Goal: Use online tool/utility: Utilize a website feature to perform a specific function

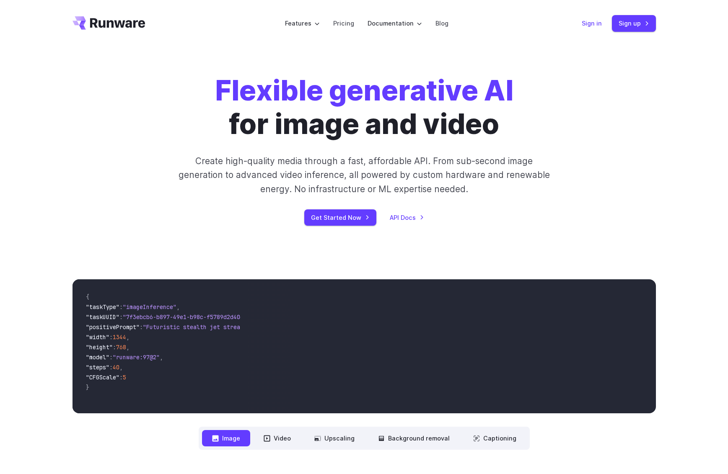
click at [594, 22] on link "Sign in" at bounding box center [591, 23] width 20 height 10
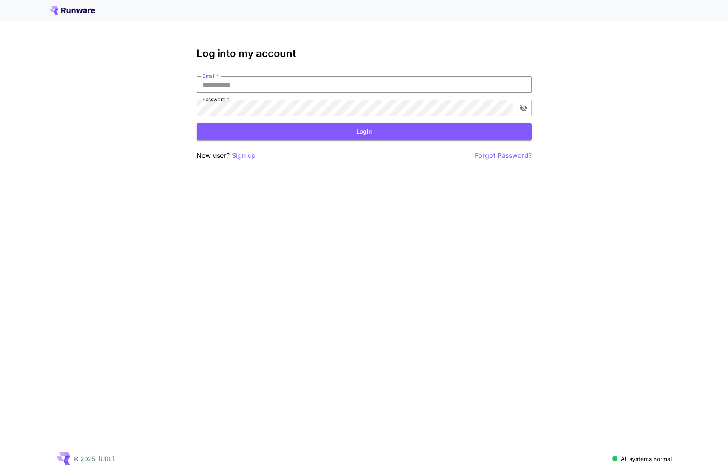
click at [242, 79] on input "Email   *" at bounding box center [363, 84] width 335 height 17
type input "**********"
click at [299, 130] on button "Login" at bounding box center [363, 131] width 335 height 17
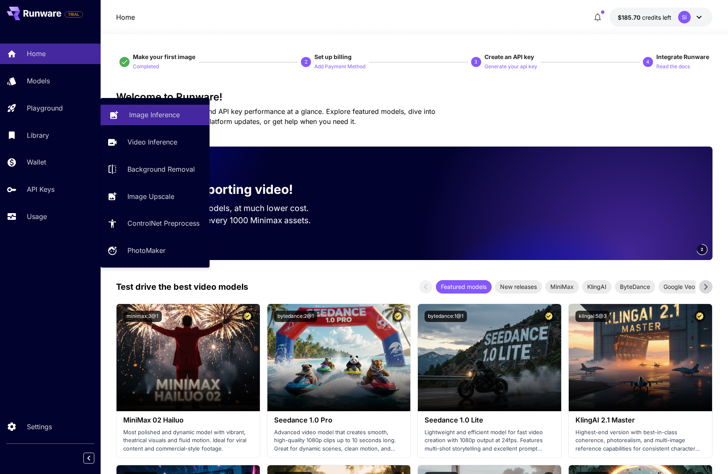
click at [159, 124] on link "Image Inference" at bounding box center [155, 115] width 109 height 21
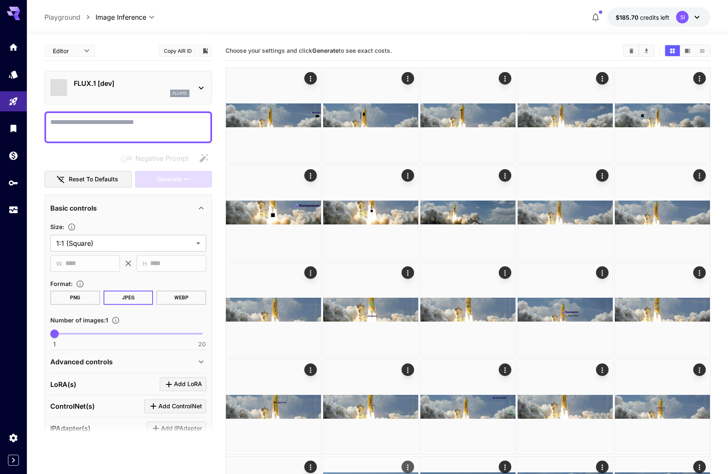
type input "**********"
click at [108, 91] on div "flux1d" at bounding box center [132, 94] width 116 height 8
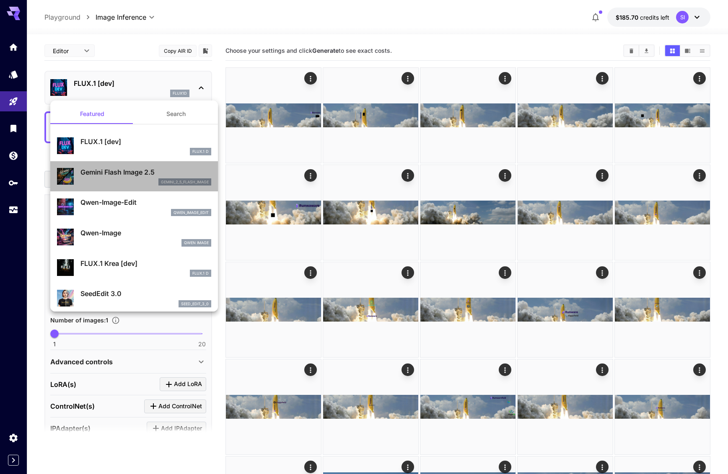
click at [121, 174] on p "Gemini Flash Image 2.5" at bounding box center [145, 172] width 131 height 10
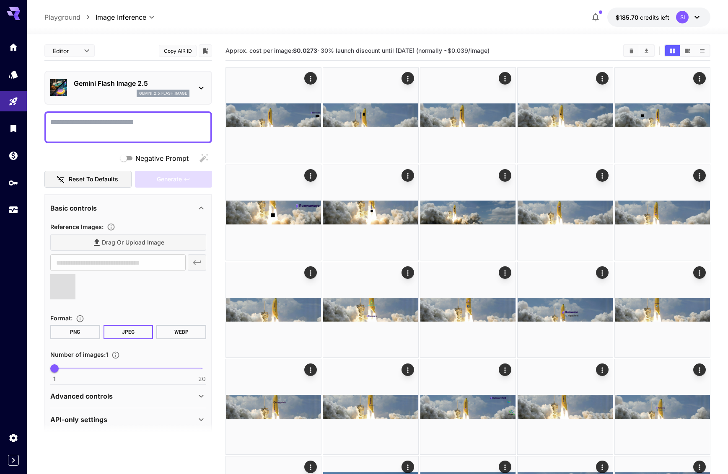
type input "**********"
click at [98, 123] on textarea "Negative Prompt" at bounding box center [128, 127] width 156 height 20
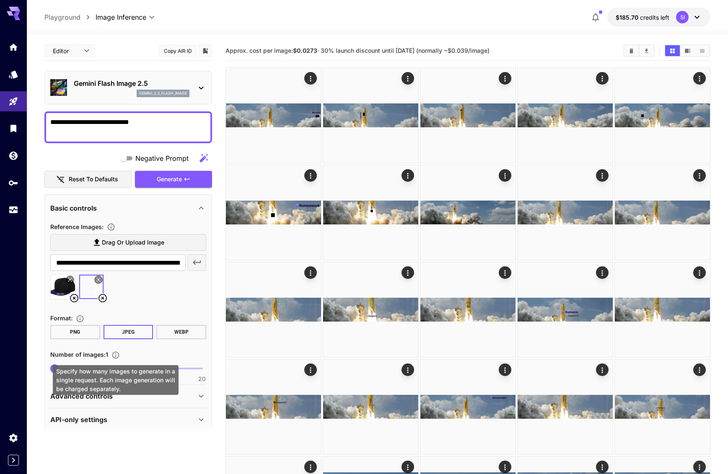
type textarea "**********"
drag, startPoint x: 119, startPoint y: 369, endPoint x: 130, endPoint y: 368, distance: 10.5
click at [120, 369] on div "Specify how many images to generate in a single request. Each image generation …" at bounding box center [116, 380] width 126 height 30
click at [118, 370] on span "1 20 1" at bounding box center [127, 368] width 147 height 13
type input "*"
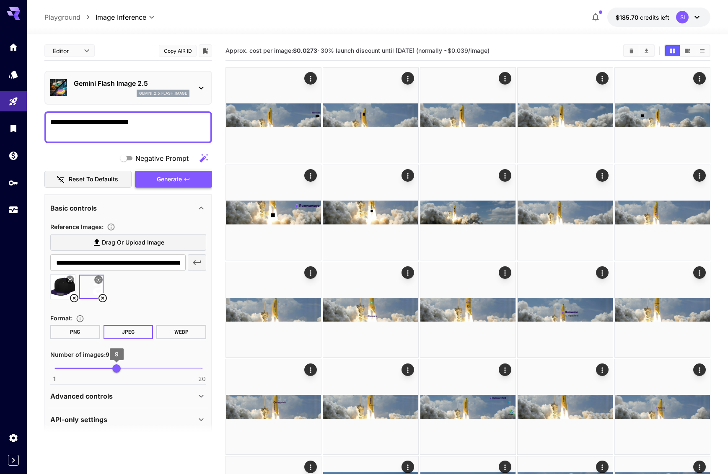
click at [170, 181] on span "Generate" at bounding box center [169, 179] width 25 height 10
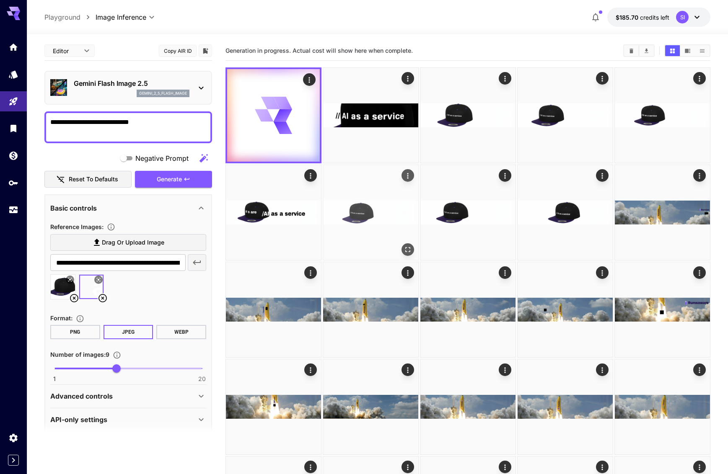
click at [372, 203] on img at bounding box center [370, 212] width 95 height 95
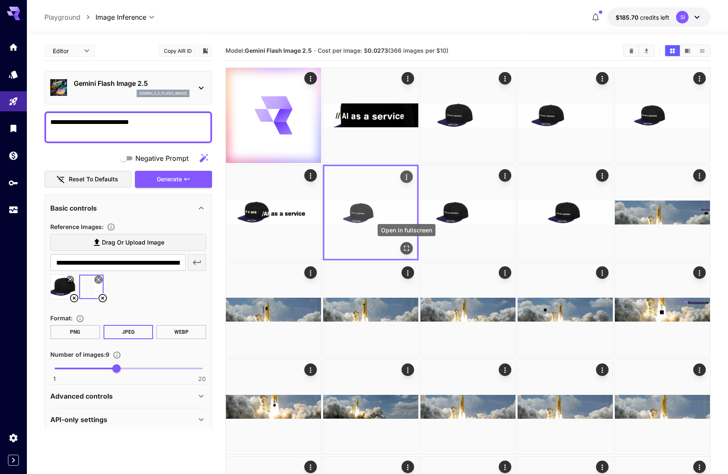
click at [404, 246] on icon "Open in fullscreen" at bounding box center [406, 248] width 5 height 5
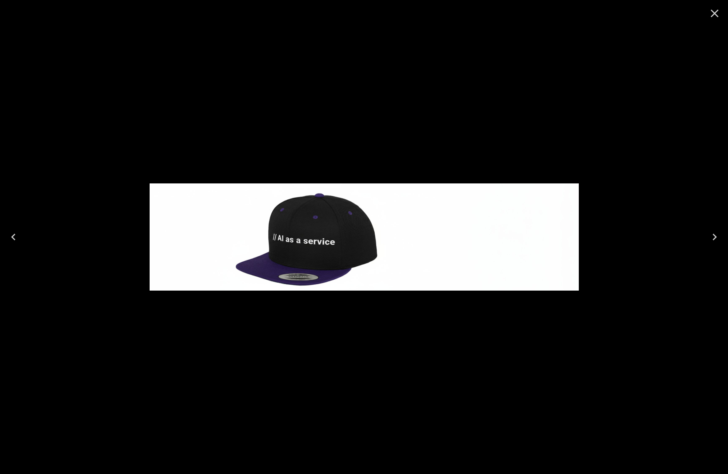
click at [711, 235] on icon "Next" at bounding box center [713, 236] width 13 height 13
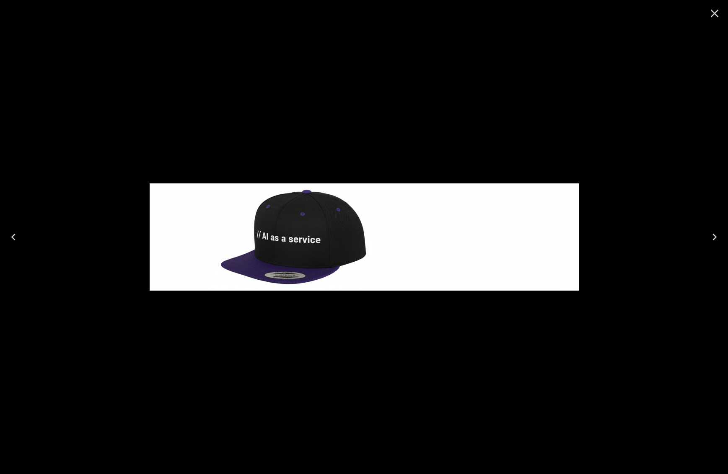
click at [711, 235] on icon "Next" at bounding box center [713, 236] width 13 height 13
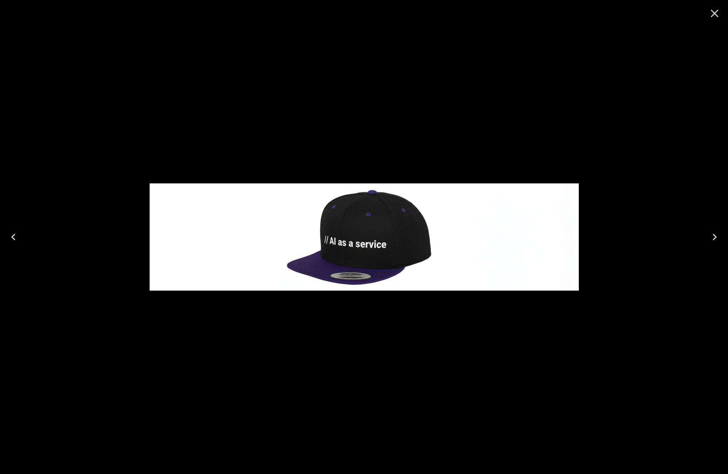
click at [711, 235] on icon "Next" at bounding box center [713, 236] width 13 height 13
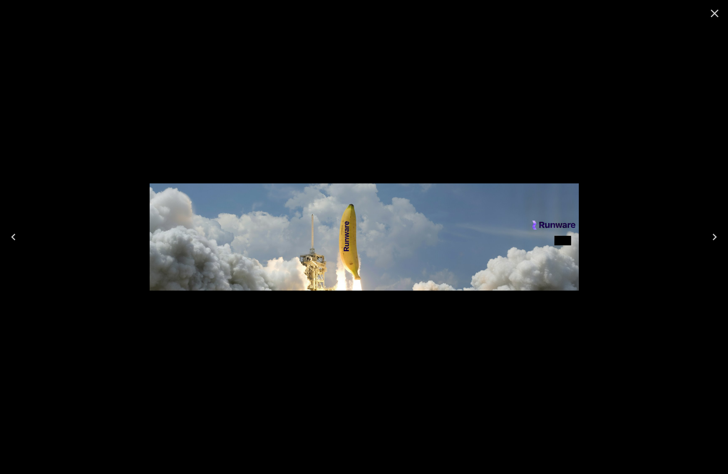
click at [715, 18] on icon "Close" at bounding box center [713, 13] width 13 height 13
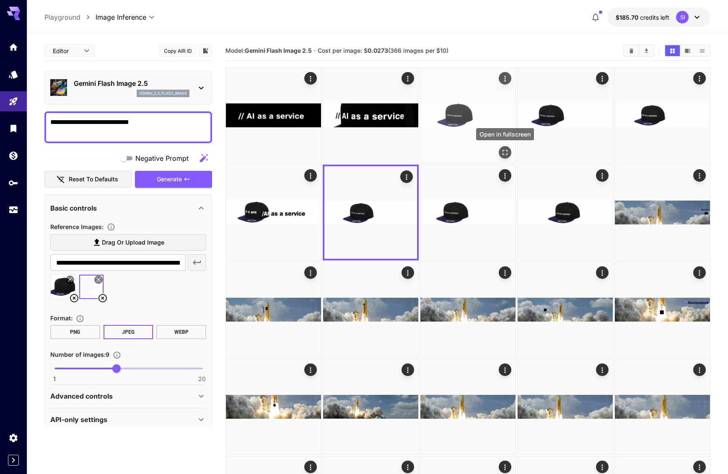
click at [509, 155] on button "Open in fullscreen" at bounding box center [504, 152] width 13 height 13
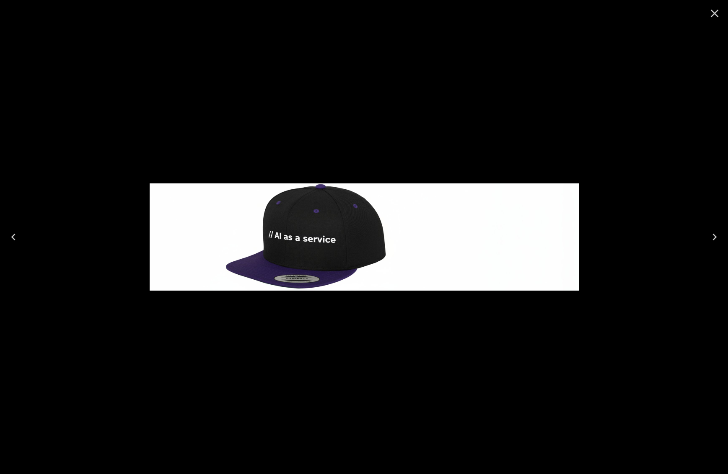
click at [718, 15] on icon "Close" at bounding box center [713, 13] width 13 height 13
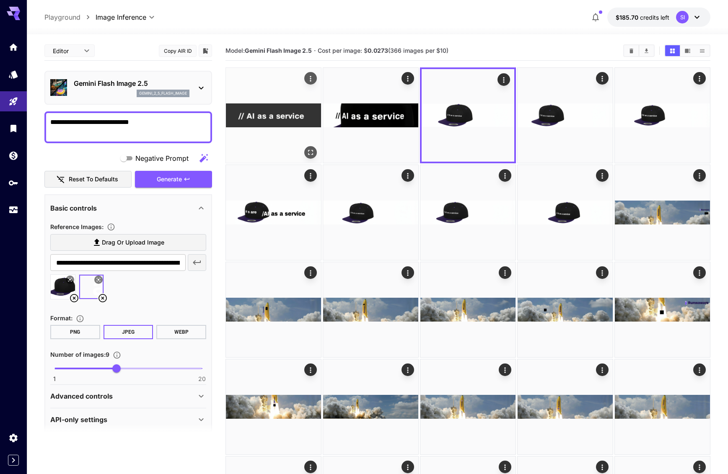
click at [310, 147] on button "Open in fullscreen" at bounding box center [310, 152] width 13 height 13
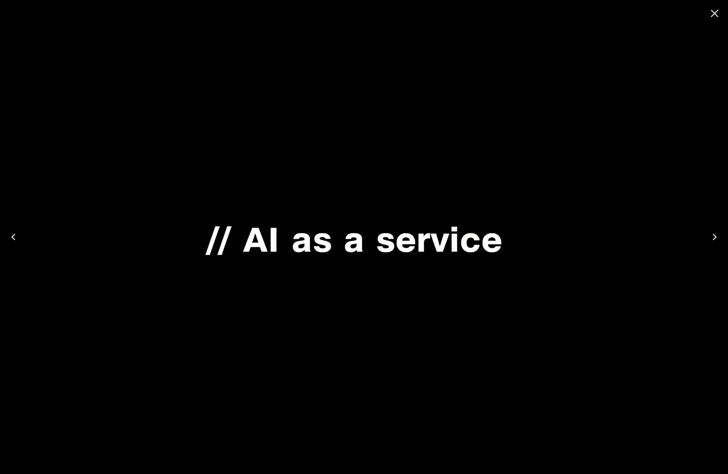
click at [719, 12] on icon "Close" at bounding box center [713, 13] width 13 height 13
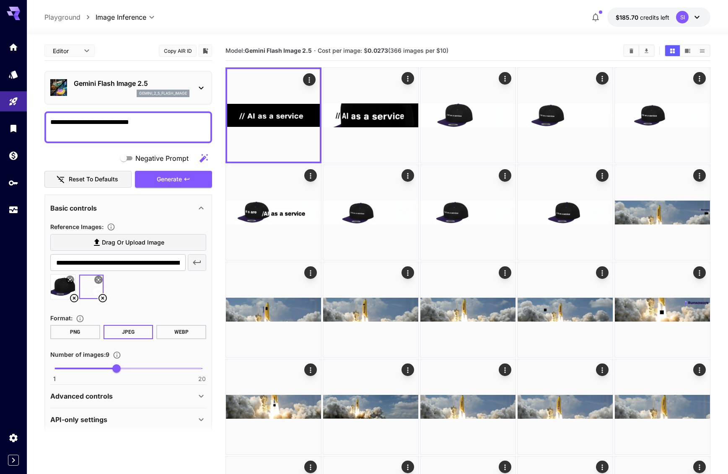
click at [87, 121] on textarea "**********" at bounding box center [128, 127] width 156 height 20
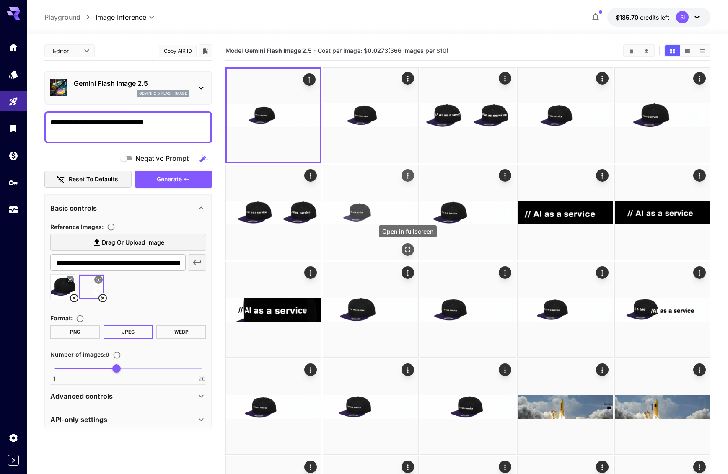
click at [408, 254] on button "Open in fullscreen" at bounding box center [407, 249] width 13 height 13
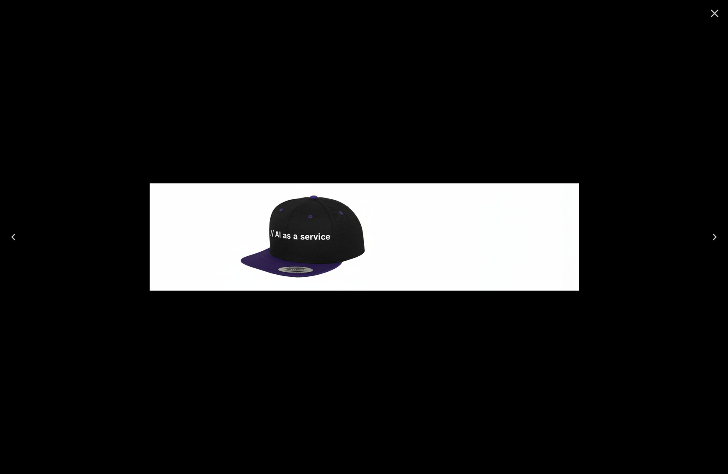
click at [714, 237] on icon "Next" at bounding box center [713, 236] width 13 height 13
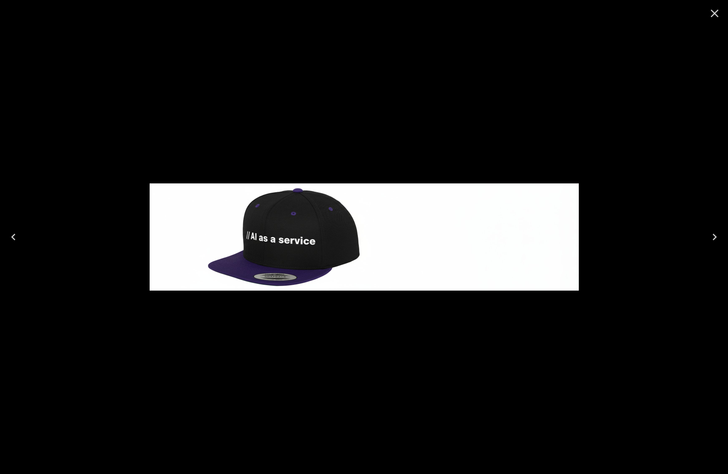
click at [714, 237] on icon "Next" at bounding box center [713, 236] width 13 height 13
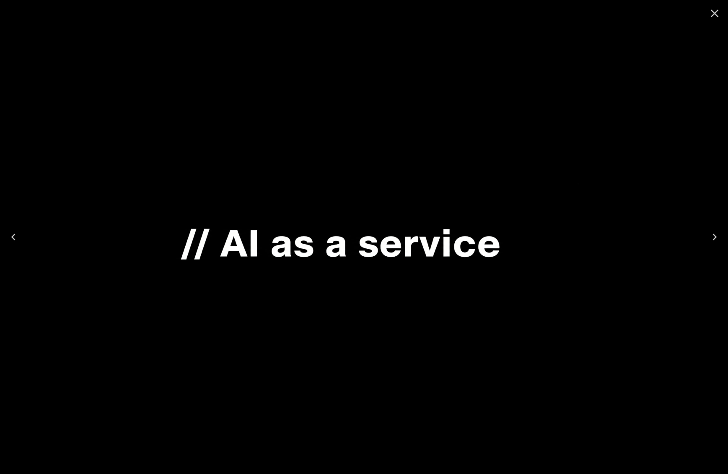
click at [714, 237] on icon "Next" at bounding box center [713, 236] width 13 height 13
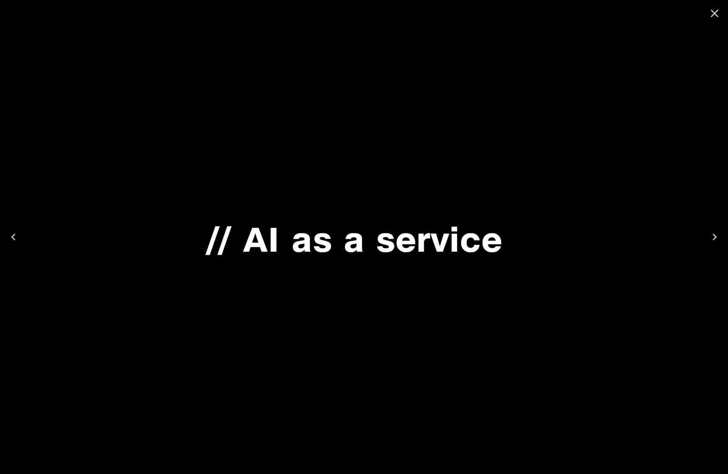
click at [714, 237] on icon "Next" at bounding box center [713, 236] width 13 height 13
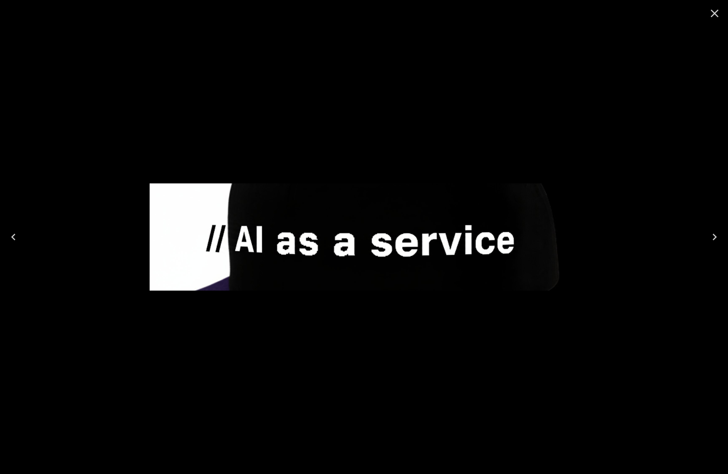
click at [714, 237] on icon "Next" at bounding box center [713, 236] width 13 height 13
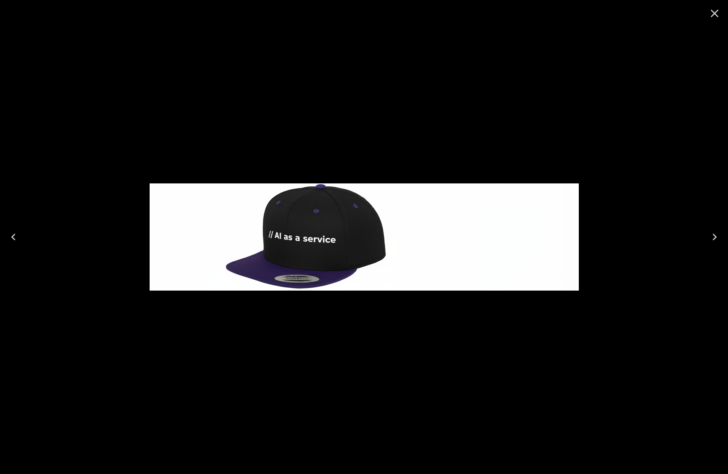
click at [17, 239] on icon "Previous" at bounding box center [13, 236] width 13 height 13
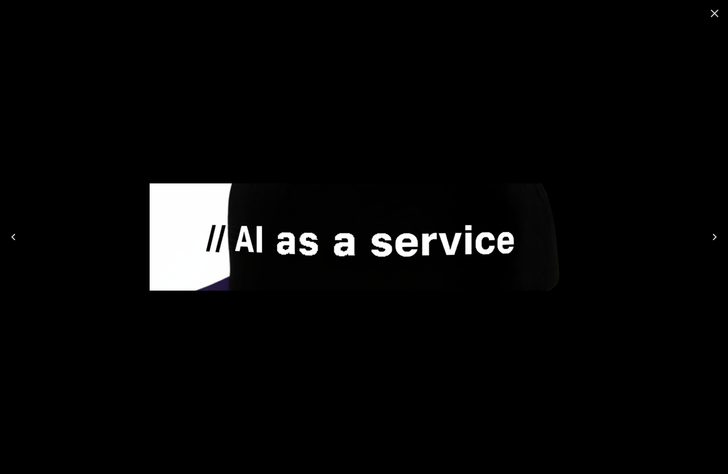
click at [17, 239] on icon "Previous" at bounding box center [13, 236] width 13 height 13
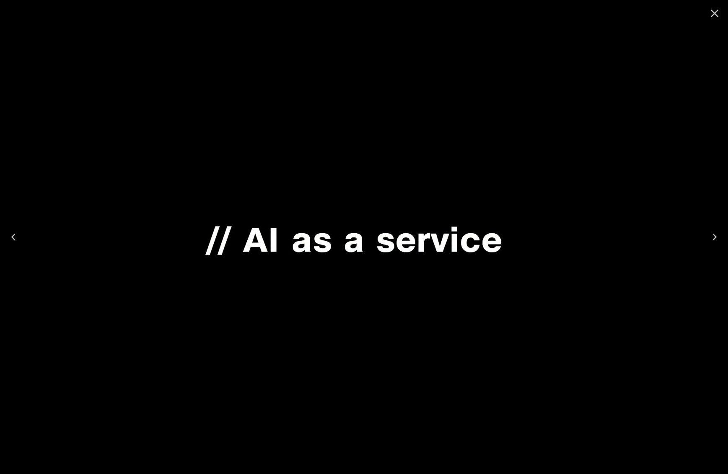
click at [17, 239] on icon "Previous" at bounding box center [13, 236] width 13 height 13
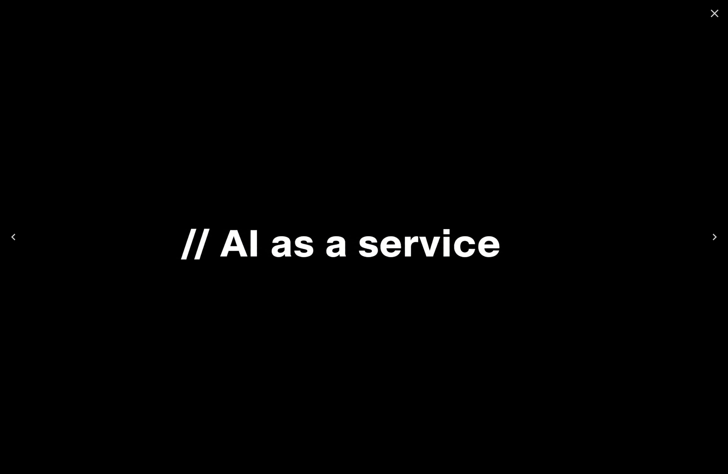
click at [17, 239] on icon "Previous" at bounding box center [13, 236] width 13 height 13
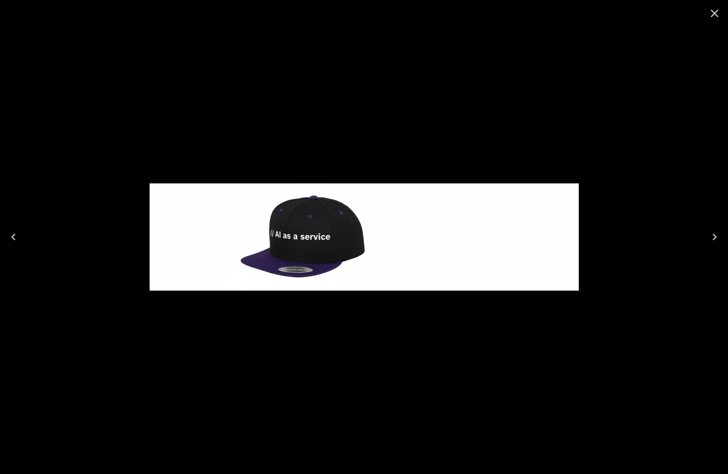
click at [17, 239] on icon "Previous" at bounding box center [13, 236] width 13 height 13
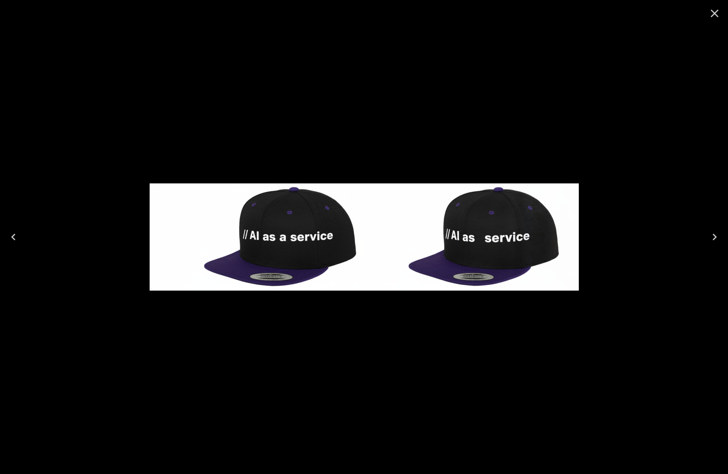
click at [17, 239] on icon "Previous" at bounding box center [13, 236] width 13 height 13
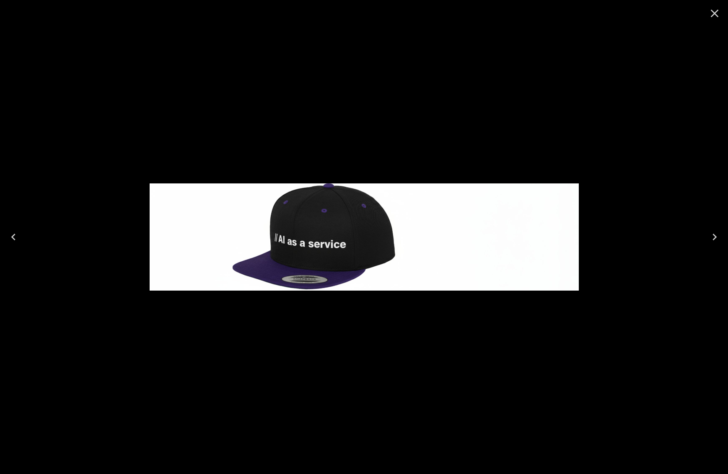
click at [17, 239] on icon "Previous" at bounding box center [13, 236] width 13 height 13
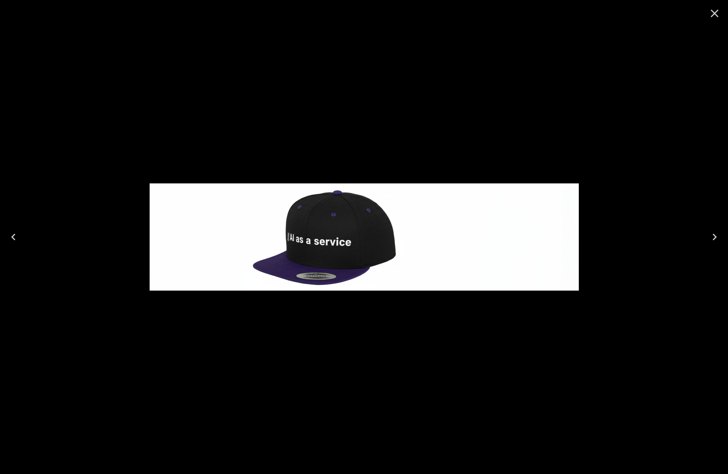
click at [17, 239] on icon "Previous" at bounding box center [13, 236] width 13 height 13
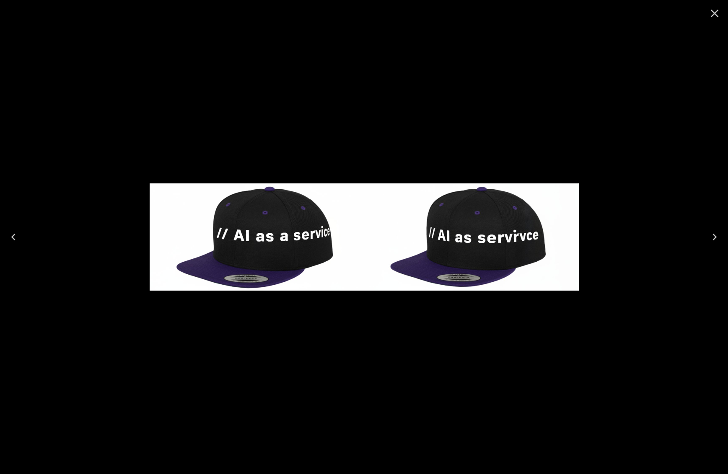
click at [713, 15] on icon "Close" at bounding box center [713, 13] width 13 height 13
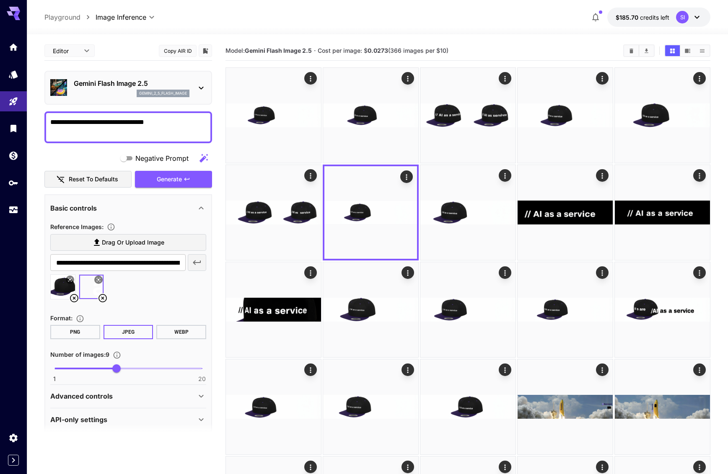
click at [50, 121] on textarea "**********" at bounding box center [128, 127] width 156 height 20
drag, startPoint x: 168, startPoint y: 122, endPoint x: 173, endPoint y: 123, distance: 4.7
click at [168, 122] on textarea "**********" at bounding box center [128, 127] width 156 height 20
click at [175, 171] on button "Generate" at bounding box center [173, 179] width 77 height 17
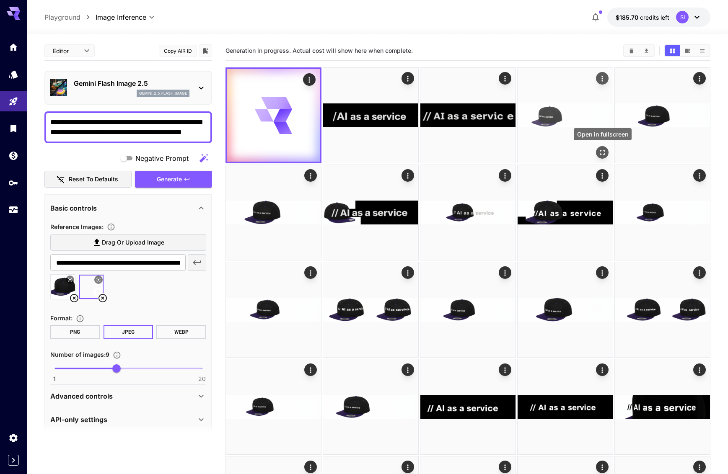
click at [602, 152] on icon "Open in fullscreen" at bounding box center [602, 152] width 8 height 8
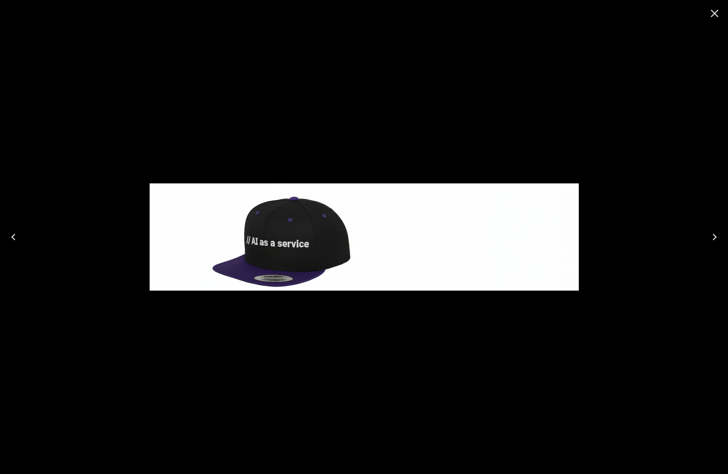
click at [712, 235] on icon "Next" at bounding box center [713, 236] width 13 height 13
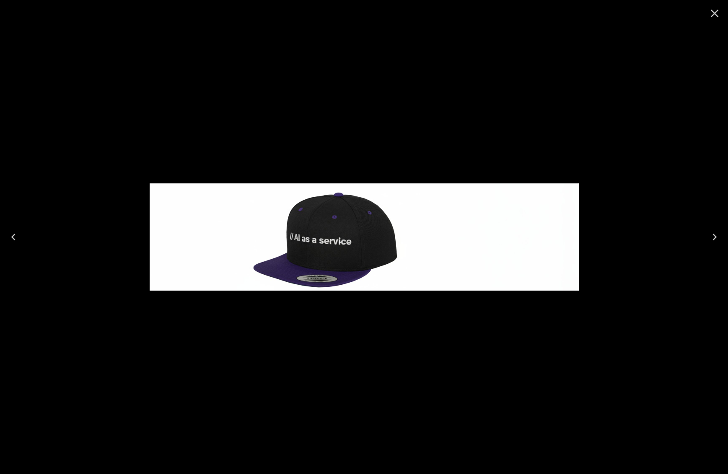
drag, startPoint x: 712, startPoint y: 236, endPoint x: 659, endPoint y: 238, distance: 52.8
click at [712, 236] on icon "Next" at bounding box center [713, 236] width 13 height 13
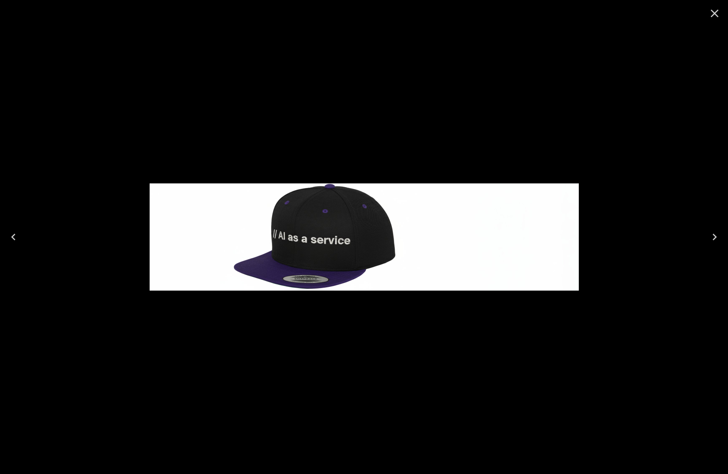
click at [719, 15] on icon "Close" at bounding box center [713, 13] width 13 height 13
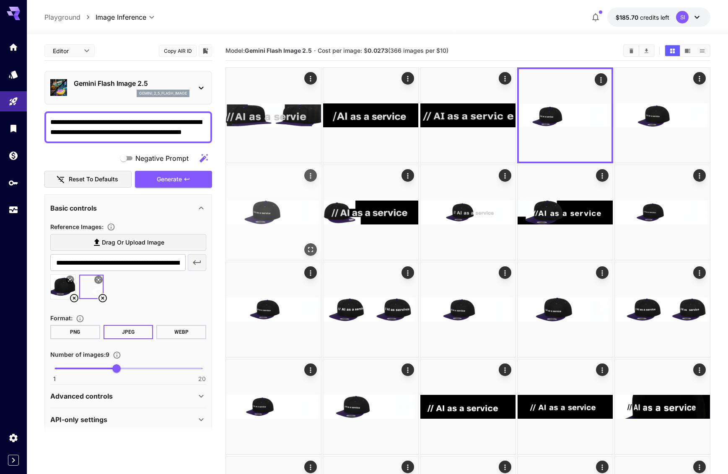
click at [311, 250] on icon "Open in fullscreen" at bounding box center [310, 249] width 8 height 8
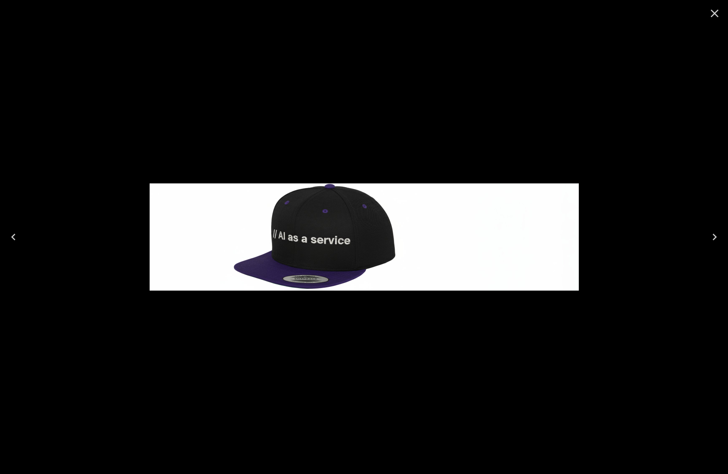
click at [710, 15] on icon "Close" at bounding box center [713, 13] width 13 height 13
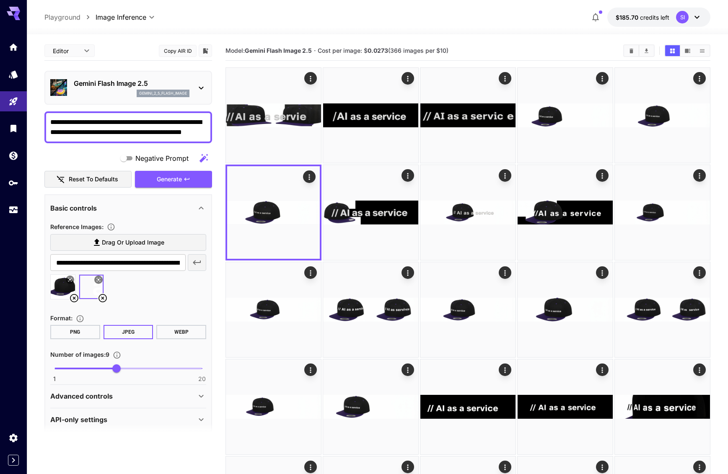
click at [78, 139] on div "**********" at bounding box center [128, 127] width 168 height 32
click at [84, 131] on textarea "**********" at bounding box center [128, 127] width 156 height 20
click at [61, 131] on textarea "**********" at bounding box center [128, 127] width 156 height 20
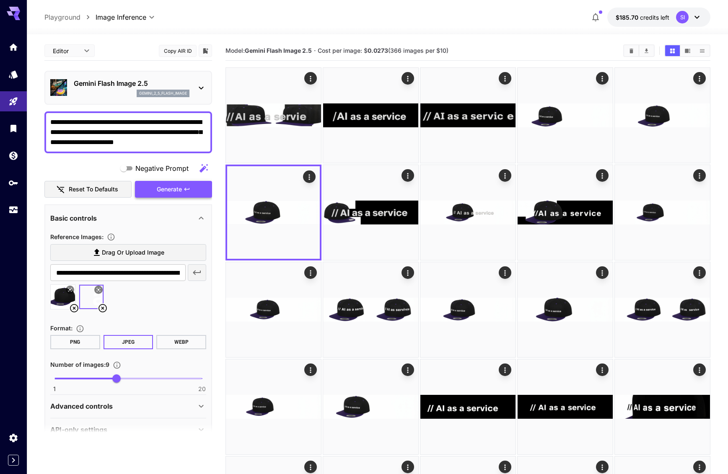
type textarea "**********"
click at [178, 188] on span "Generate" at bounding box center [169, 189] width 25 height 10
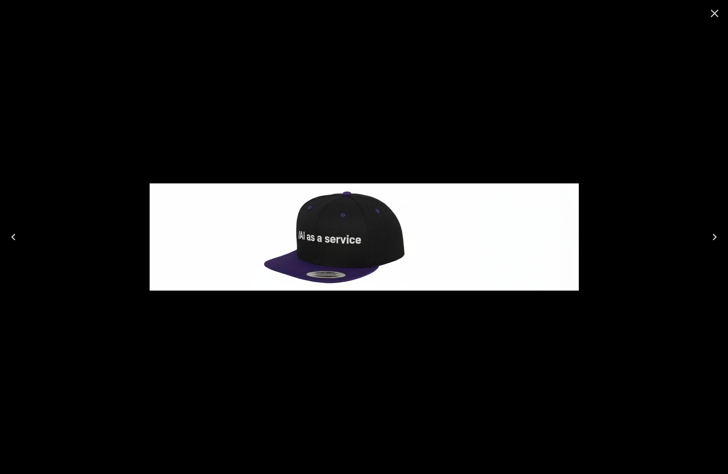
click at [718, 238] on icon "Next" at bounding box center [713, 236] width 13 height 13
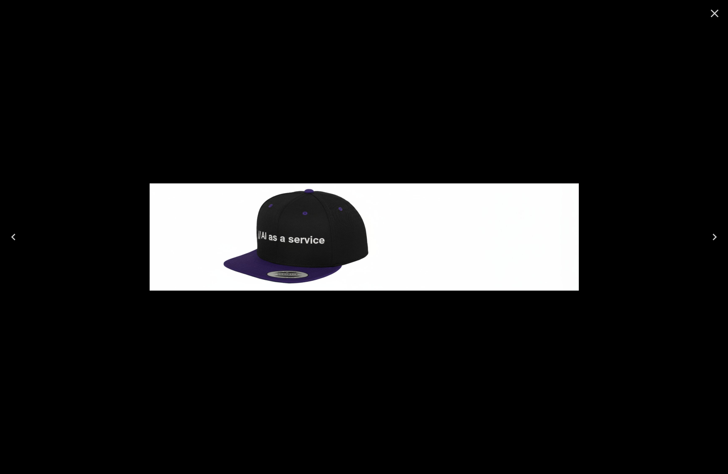
click at [718, 238] on icon "Next" at bounding box center [713, 236] width 13 height 13
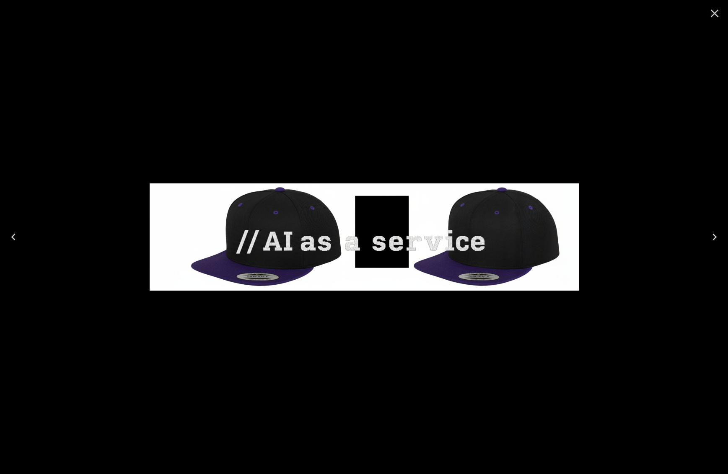
click at [718, 238] on icon "Next" at bounding box center [713, 236] width 13 height 13
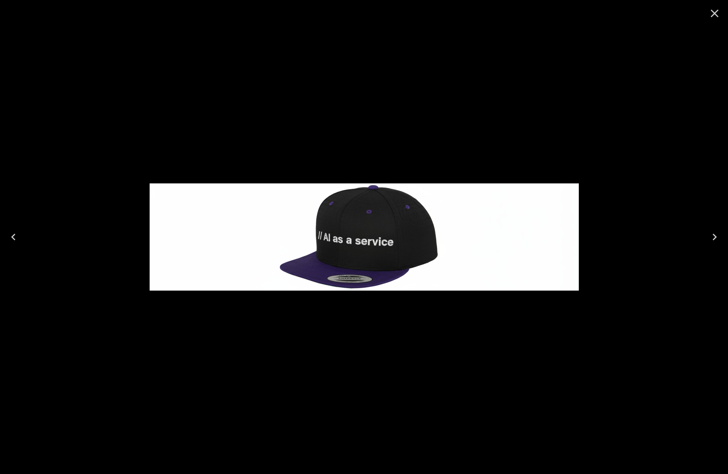
click at [718, 238] on icon "Next" at bounding box center [713, 236] width 13 height 13
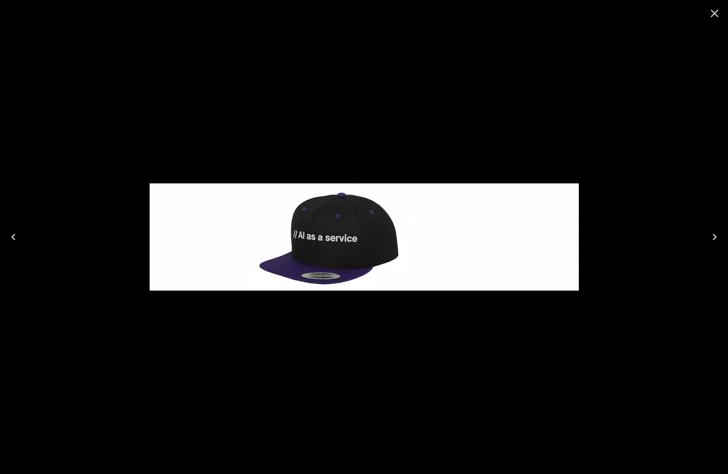
drag, startPoint x: 15, startPoint y: 237, endPoint x: 123, endPoint y: 233, distance: 107.7
click at [17, 237] on icon "Previous" at bounding box center [13, 236] width 13 height 13
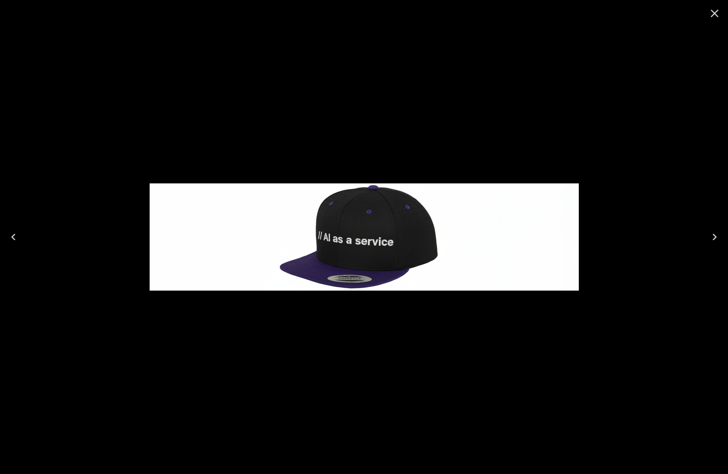
click at [716, 235] on icon "Next" at bounding box center [713, 236] width 13 height 13
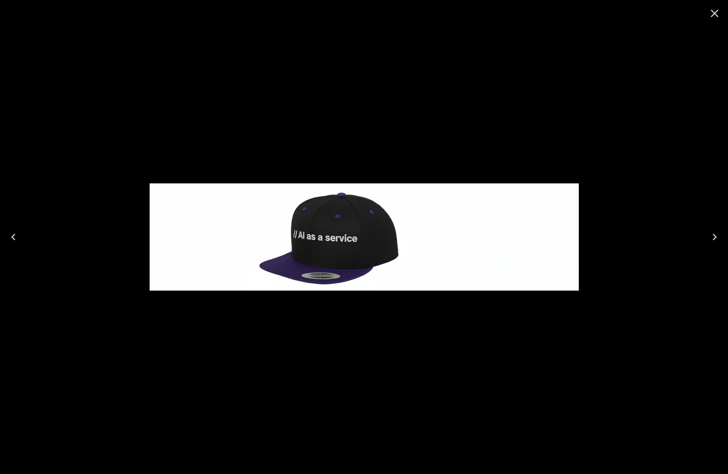
click at [716, 235] on icon "Next" at bounding box center [713, 236] width 13 height 13
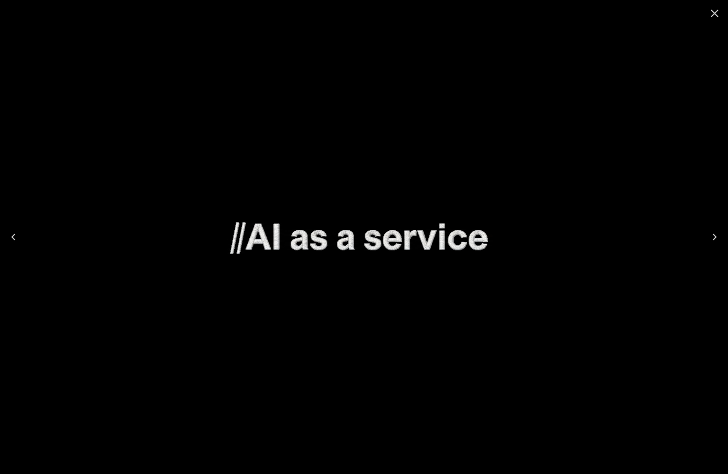
click at [716, 235] on icon "Next" at bounding box center [713, 236] width 13 height 13
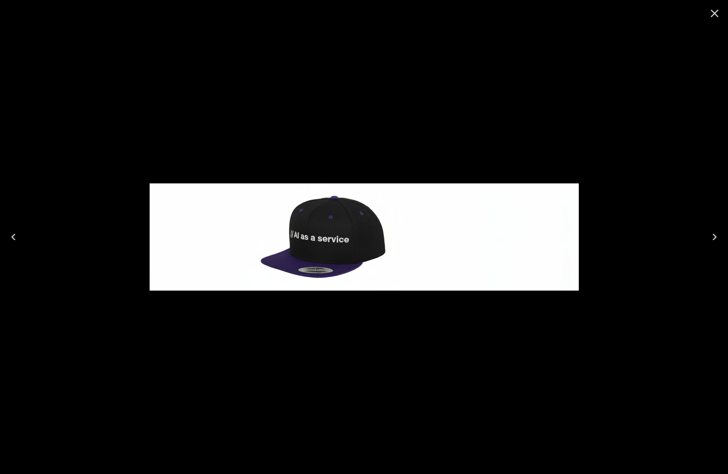
click at [716, 235] on icon "Next" at bounding box center [713, 236] width 13 height 13
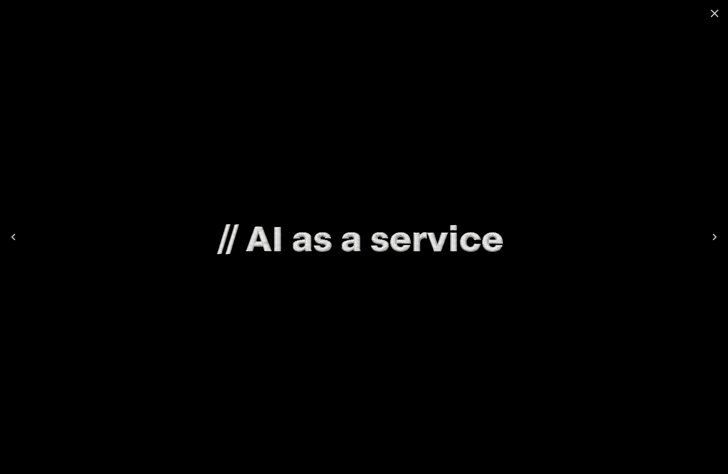
click at [715, 235] on icon "Next" at bounding box center [713, 236] width 13 height 13
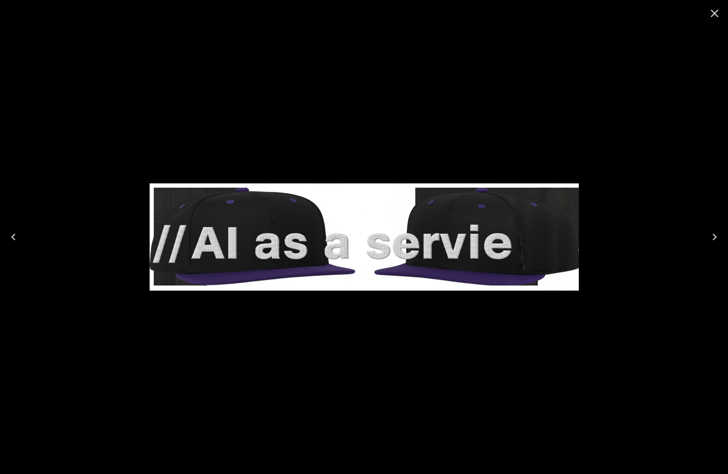
click at [715, 13] on icon "Close" at bounding box center [713, 13] width 13 height 13
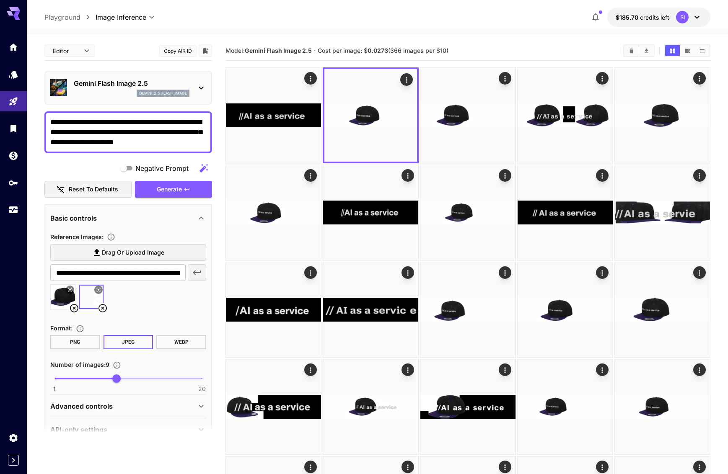
click at [163, 142] on textarea "**********" at bounding box center [128, 132] width 156 height 30
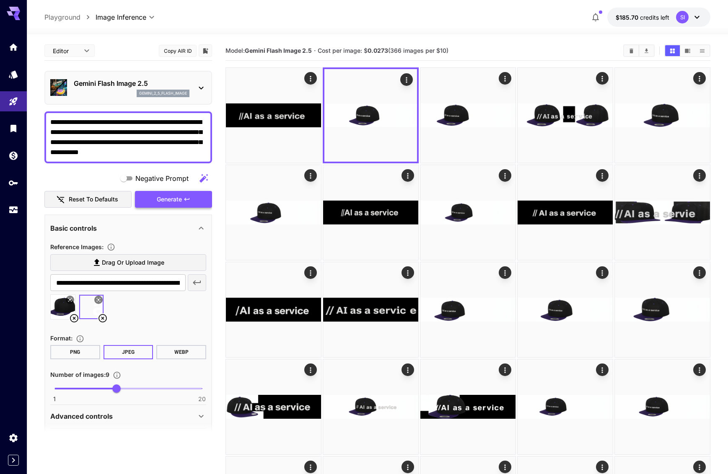
click at [162, 197] on span "Generate" at bounding box center [169, 199] width 25 height 10
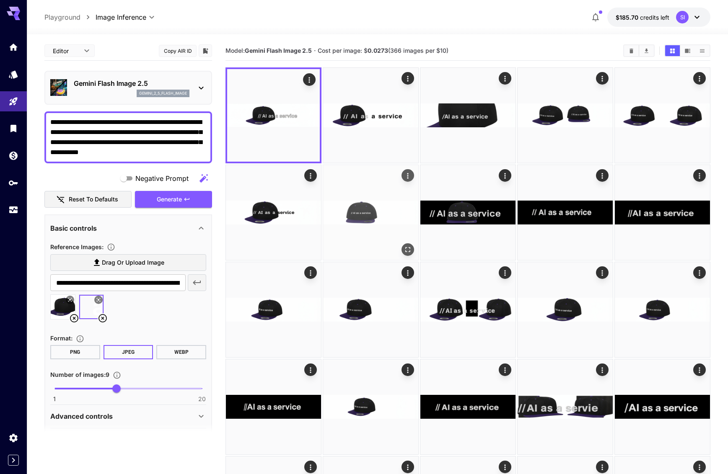
click at [405, 249] on icon "Open in fullscreen" at bounding box center [407, 249] width 8 height 8
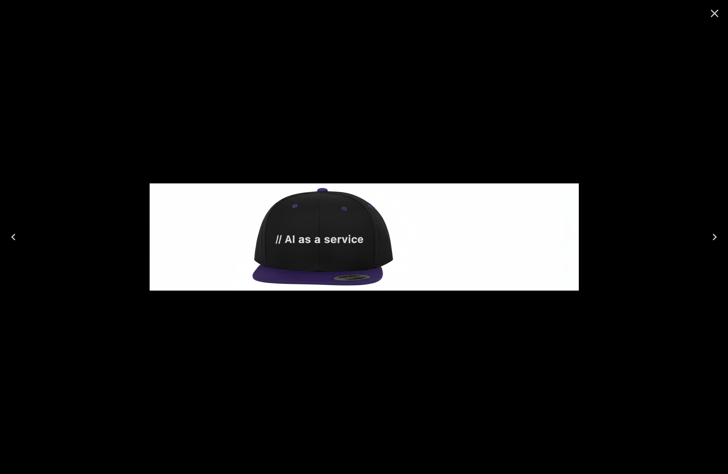
click at [716, 13] on icon "Close" at bounding box center [713, 13] width 13 height 13
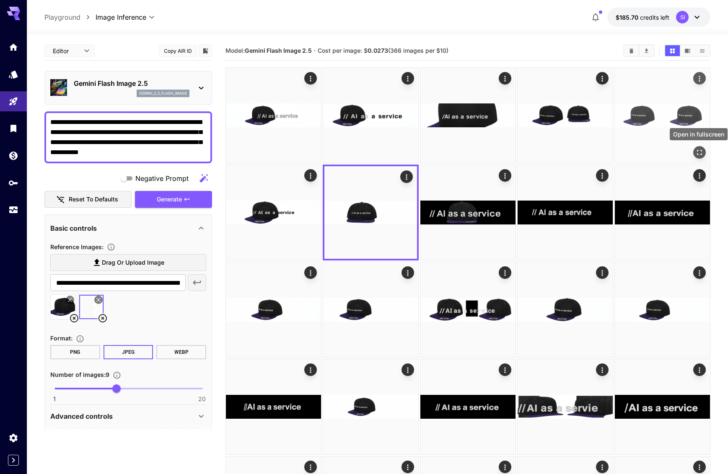
click at [703, 156] on icon "Open in fullscreen" at bounding box center [699, 152] width 8 height 8
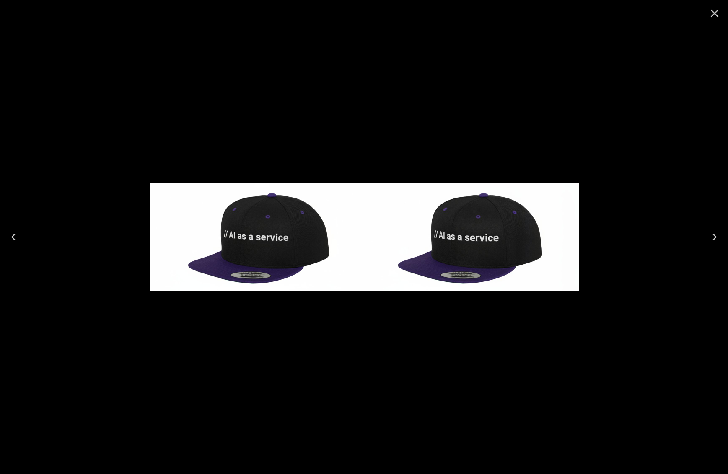
click at [719, 14] on icon "Close" at bounding box center [713, 13] width 13 height 13
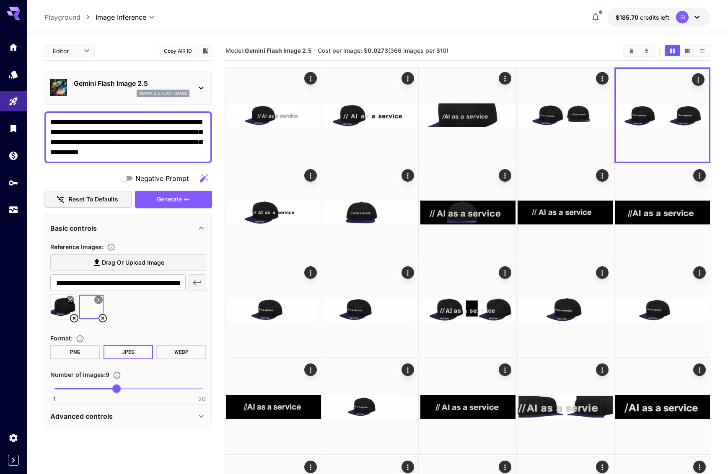
drag, startPoint x: 131, startPoint y: 153, endPoint x: 150, endPoint y: 141, distance: 22.2
click at [150, 141] on textarea "**********" at bounding box center [128, 137] width 156 height 40
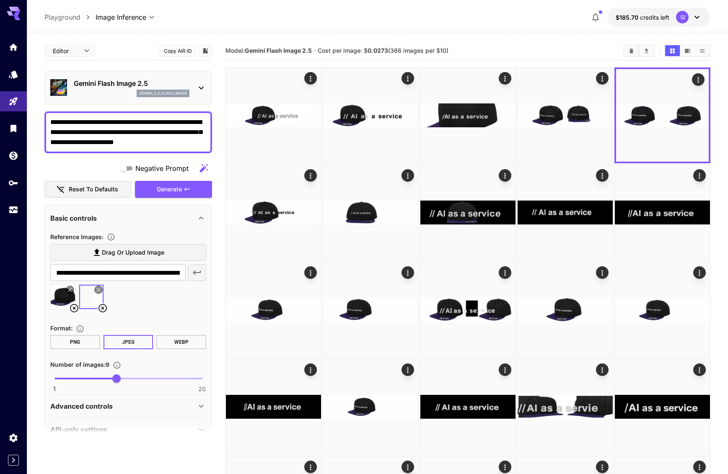
click at [121, 122] on textarea "**********" at bounding box center [128, 132] width 156 height 30
click at [148, 139] on textarea "**********" at bounding box center [128, 132] width 156 height 30
paste textarea "**********"
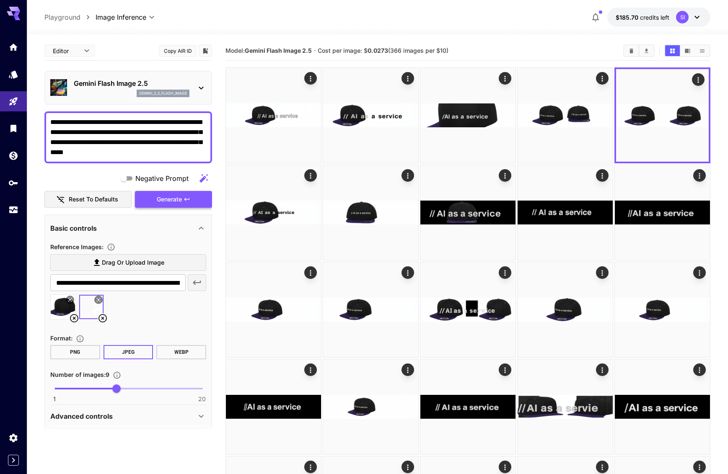
type textarea "**********"
click at [187, 196] on icon "button" at bounding box center [186, 199] width 7 height 7
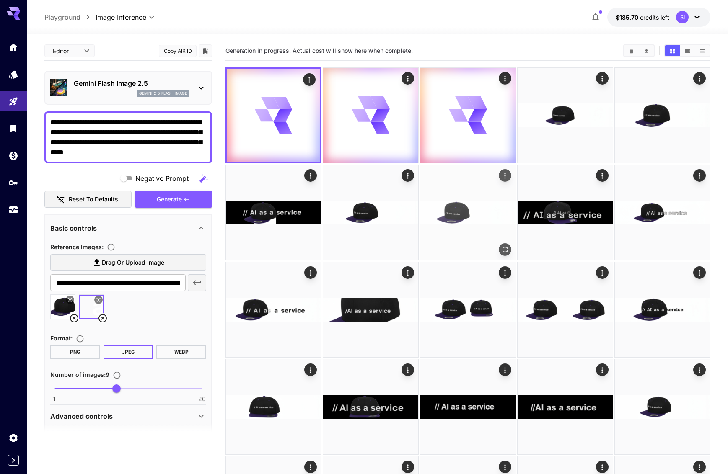
click at [506, 248] on icon "Open in fullscreen" at bounding box center [505, 249] width 8 height 8
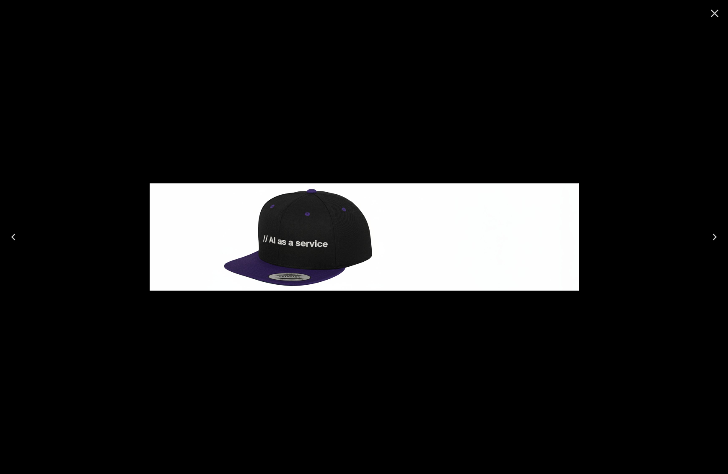
click at [713, 15] on icon "Close" at bounding box center [713, 13] width 13 height 13
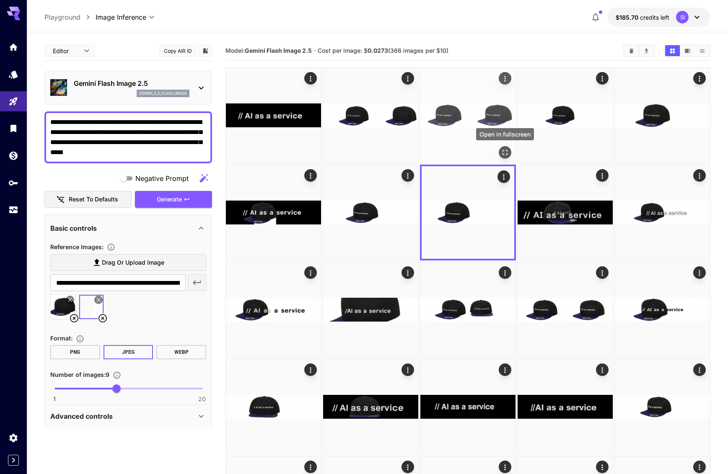
click at [505, 150] on icon "Open in fullscreen" at bounding box center [505, 152] width 8 height 8
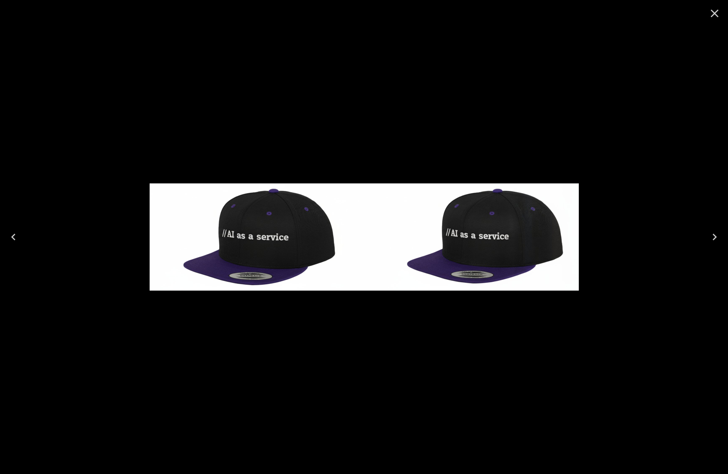
click at [716, 239] on icon "Next" at bounding box center [713, 236] width 13 height 13
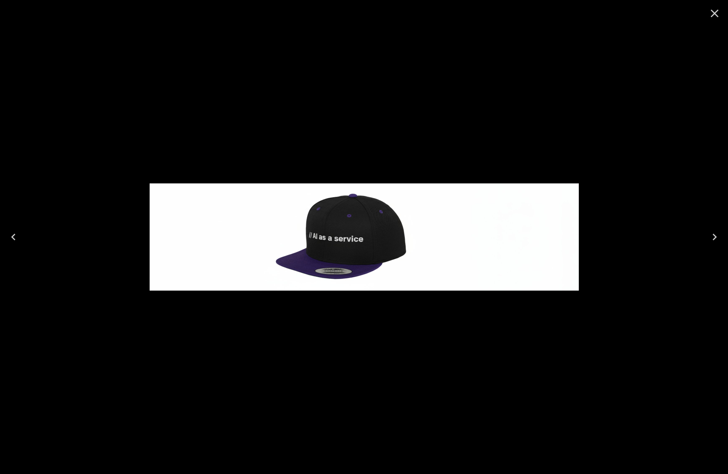
click at [713, 238] on icon "Next" at bounding box center [713, 236] width 13 height 13
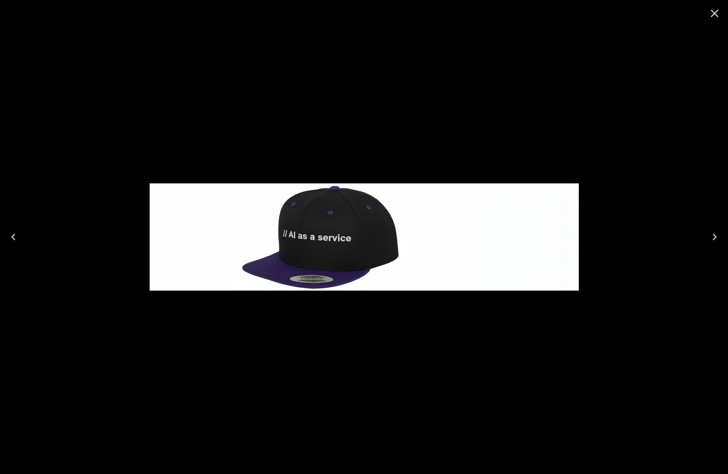
click at [713, 238] on icon "Next" at bounding box center [713, 236] width 13 height 13
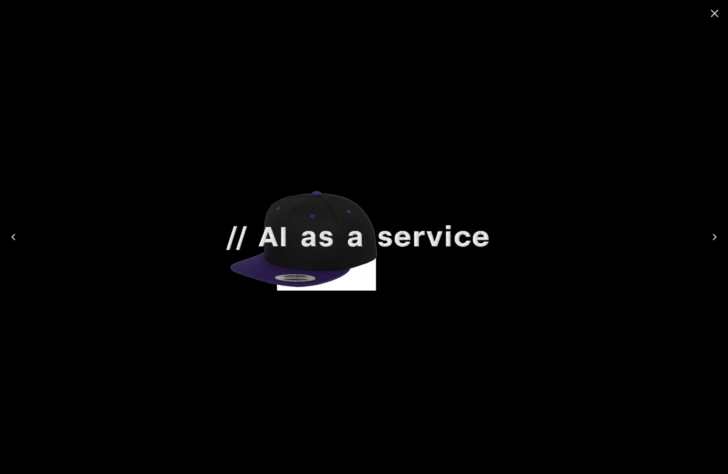
click at [713, 238] on icon "Next" at bounding box center [713, 236] width 13 height 13
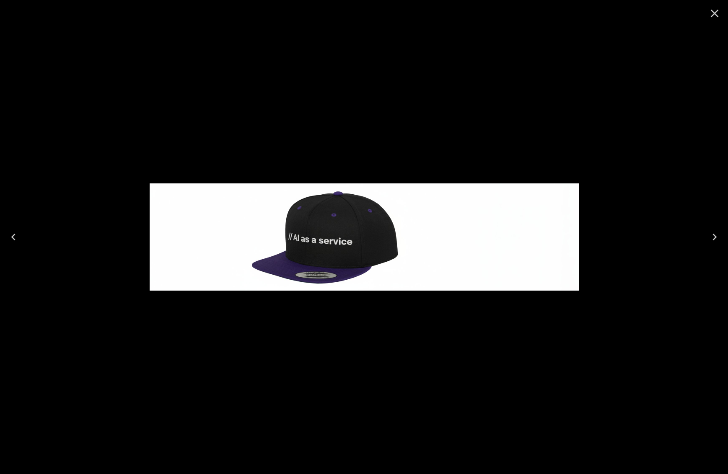
click at [713, 238] on icon "Next" at bounding box center [713, 236] width 13 height 13
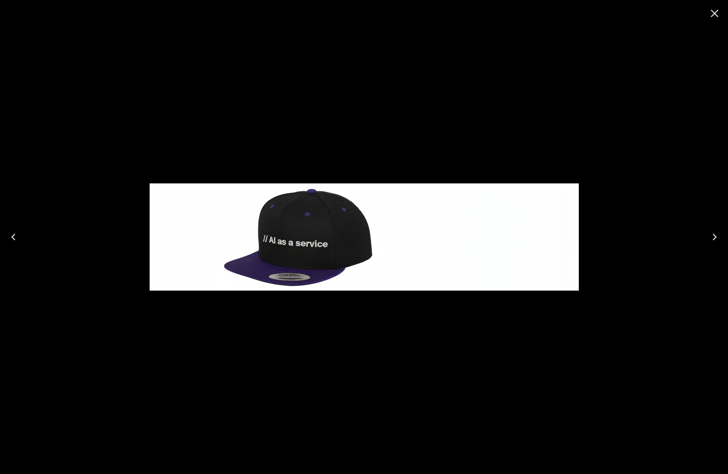
click at [715, 8] on icon "Close" at bounding box center [713, 13] width 13 height 13
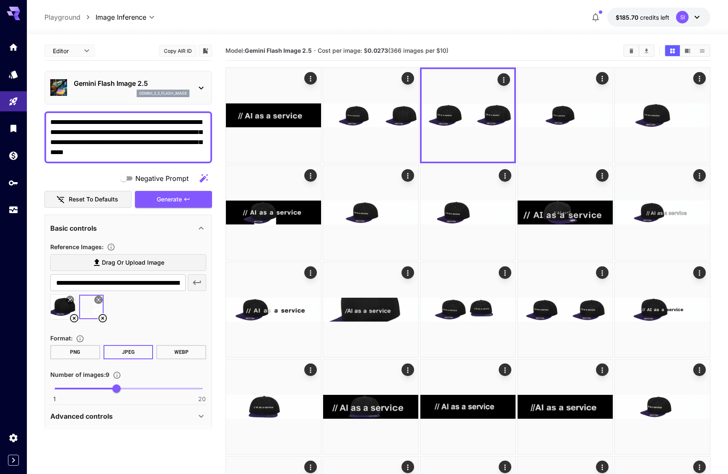
click at [68, 297] on icon at bounding box center [69, 299] width 5 height 5
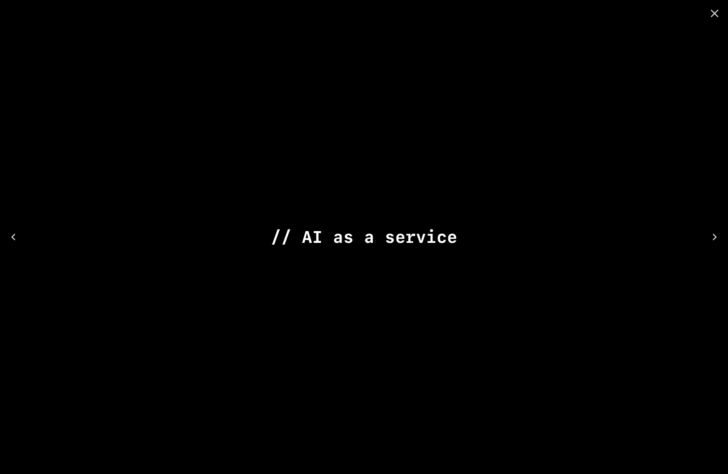
drag, startPoint x: 609, startPoint y: 70, endPoint x: 600, endPoint y: 70, distance: 8.4
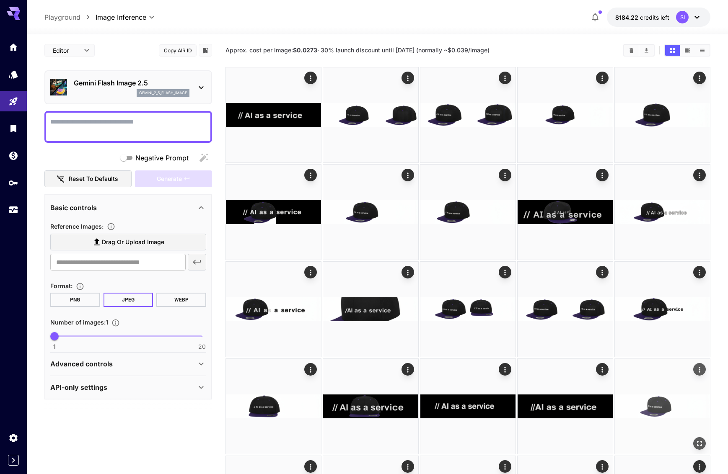
scroll to position [3, 0]
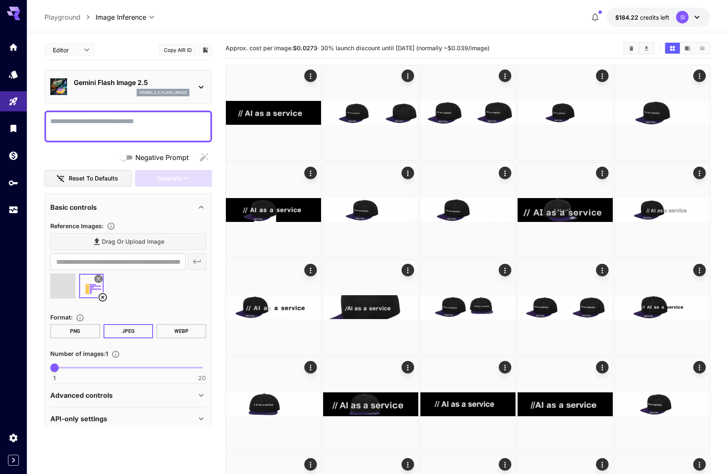
type input "**********"
click at [68, 130] on textarea "Negative Prompt" at bounding box center [128, 126] width 156 height 20
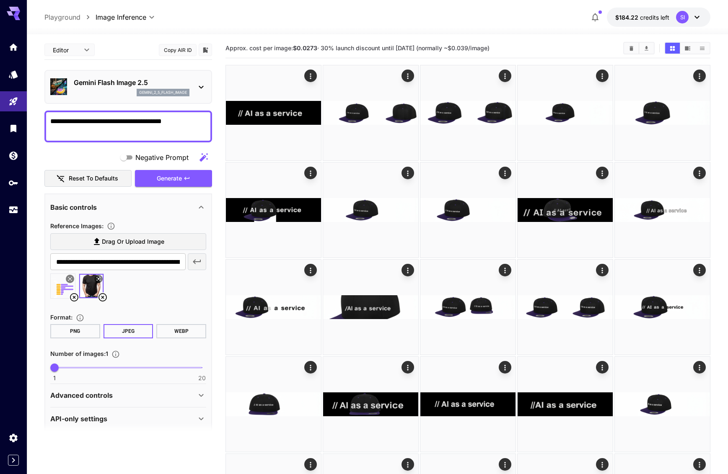
click at [52, 119] on textarea "**********" at bounding box center [128, 126] width 156 height 20
type textarea "**********"
click at [163, 183] on span "Generate" at bounding box center [169, 178] width 25 height 10
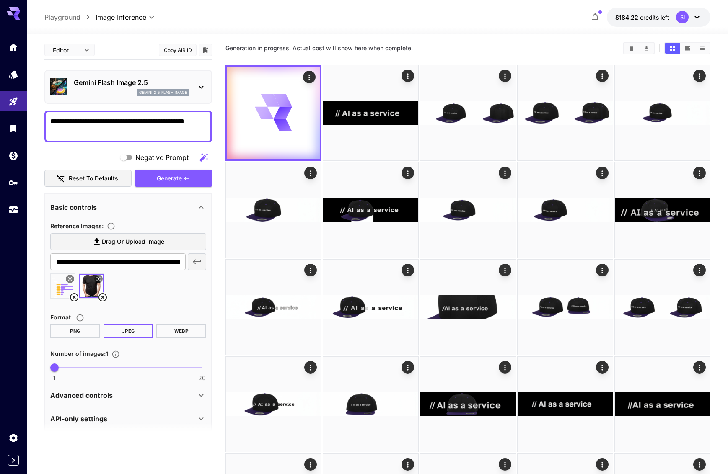
click at [105, 368] on span at bounding box center [127, 368] width 147 height 2
type input "*"
click at [170, 183] on button "Generate" at bounding box center [173, 178] width 77 height 17
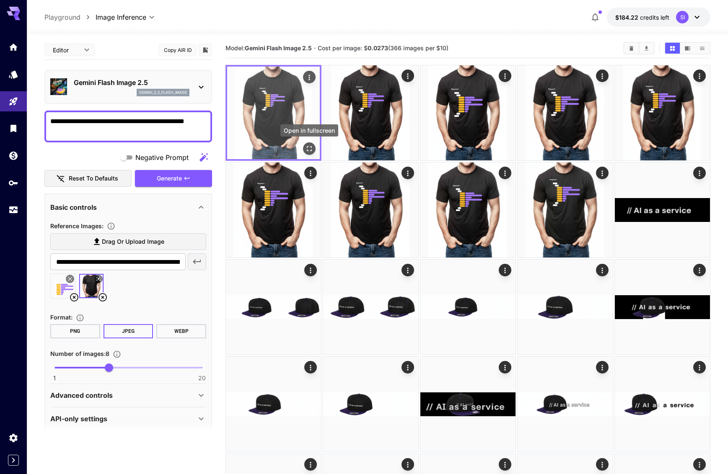
click at [313, 146] on button "Open in fullscreen" at bounding box center [309, 148] width 13 height 13
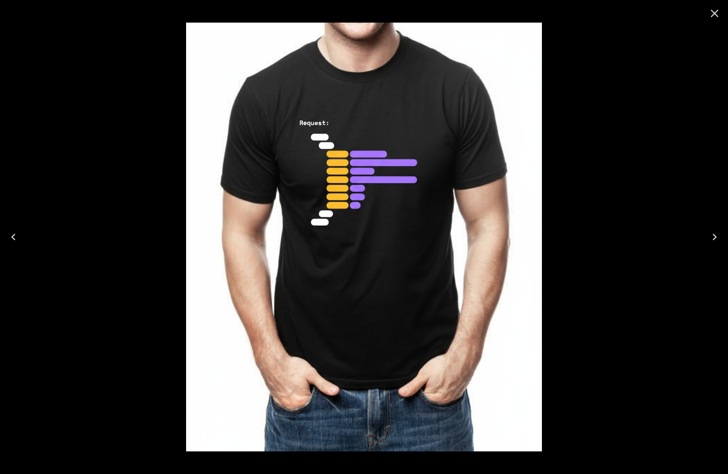
click at [713, 10] on icon "Close" at bounding box center [713, 13] width 13 height 13
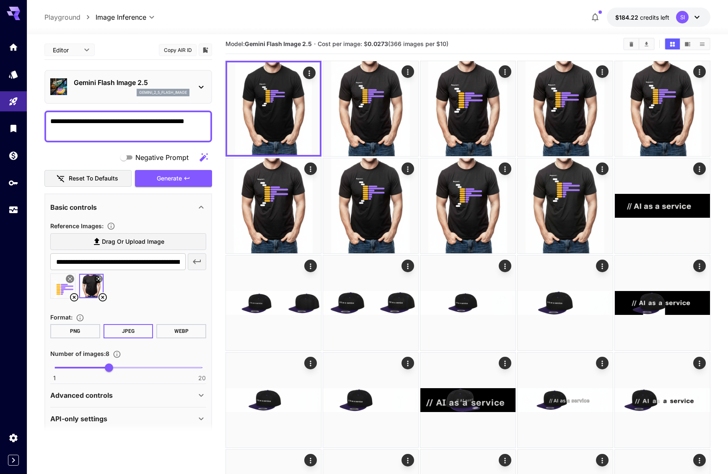
scroll to position [8, 0]
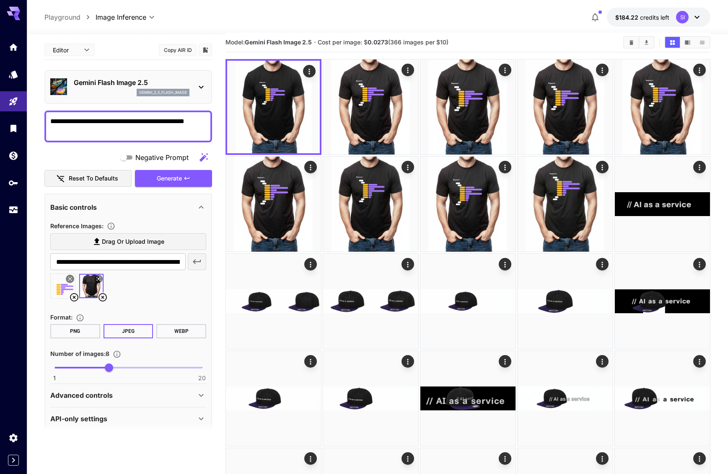
click at [73, 298] on icon at bounding box center [74, 297] width 8 height 8
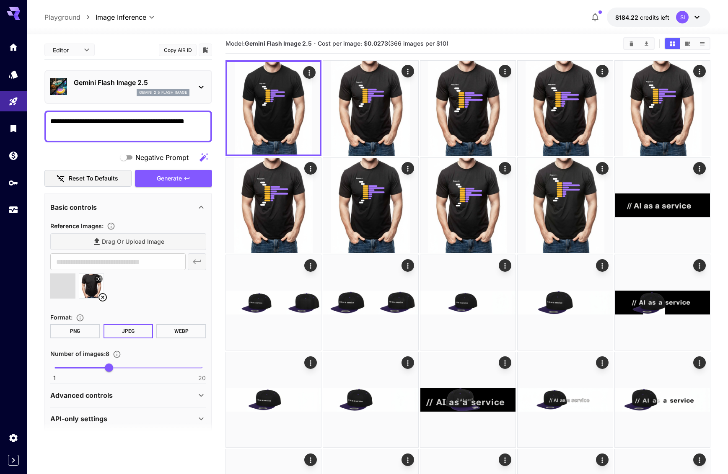
type input "**********"
drag, startPoint x: 80, startPoint y: 121, endPoint x: 92, endPoint y: 120, distance: 12.6
click at [80, 121] on textarea "**********" at bounding box center [128, 126] width 156 height 20
click at [199, 122] on textarea "**********" at bounding box center [128, 126] width 156 height 20
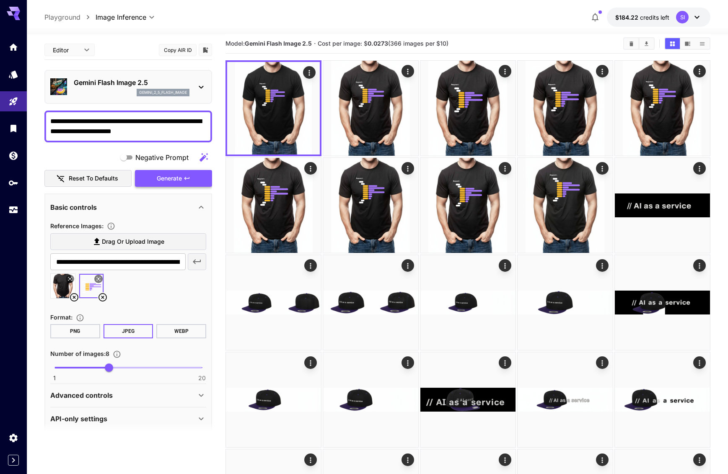
type textarea "**********"
click at [150, 182] on button "Generate" at bounding box center [173, 178] width 77 height 17
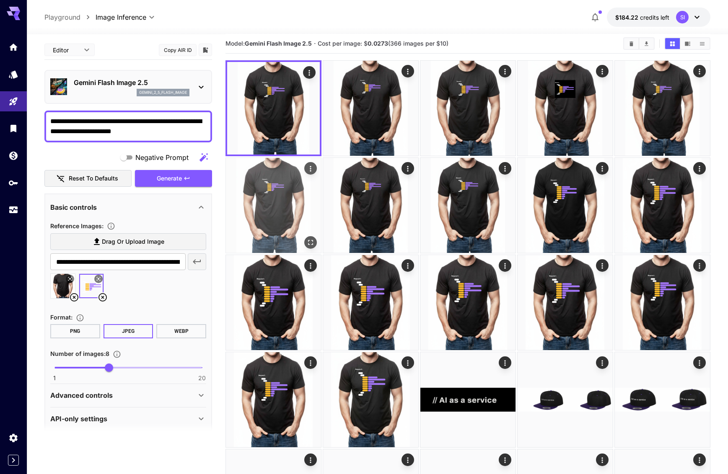
click at [286, 196] on img at bounding box center [273, 205] width 95 height 95
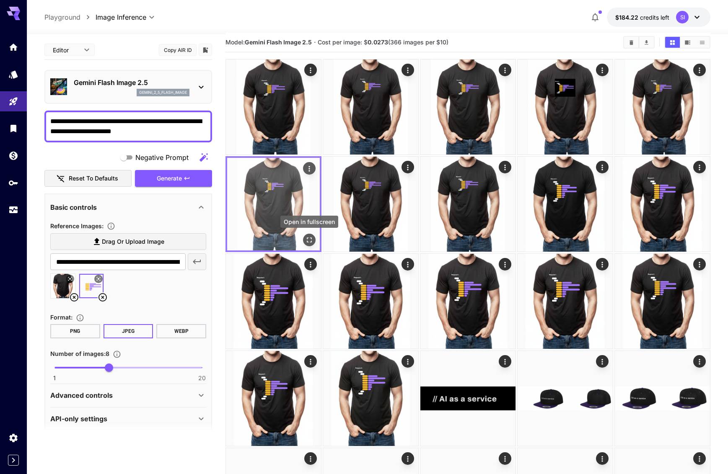
click at [313, 242] on button "Open in fullscreen" at bounding box center [309, 240] width 13 height 13
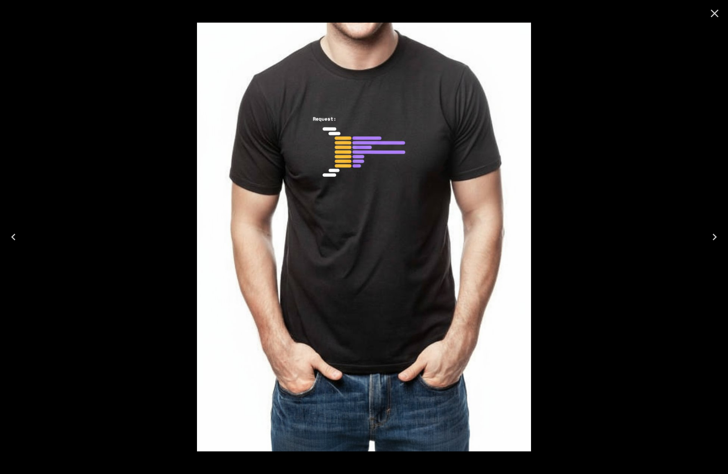
drag, startPoint x: 448, startPoint y: 174, endPoint x: 473, endPoint y: 209, distance: 42.9
click at [561, 247] on div at bounding box center [363, 237] width 4511 height 474
click at [717, 14] on icon "Close" at bounding box center [713, 13] width 13 height 13
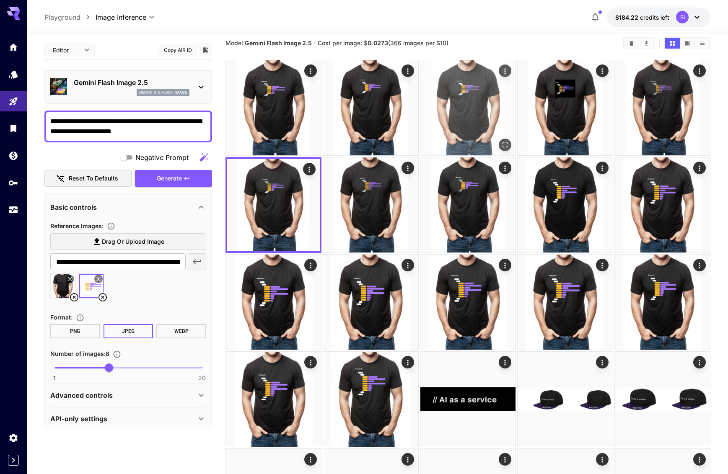
click at [509, 144] on button "Open in fullscreen" at bounding box center [504, 145] width 13 height 13
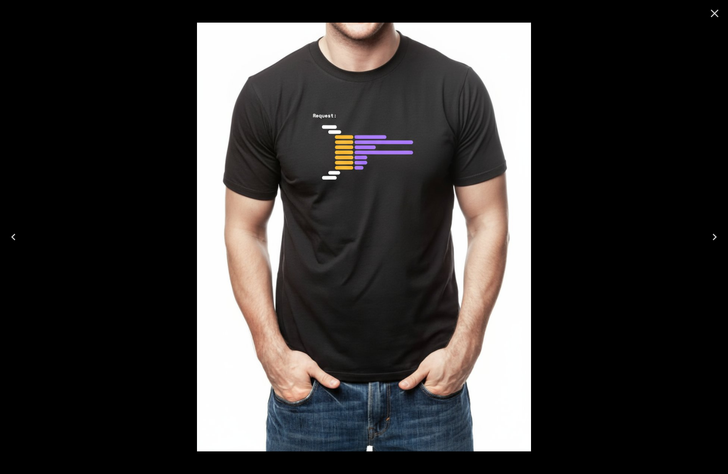
click at [712, 11] on icon "Close" at bounding box center [714, 14] width 8 height 8
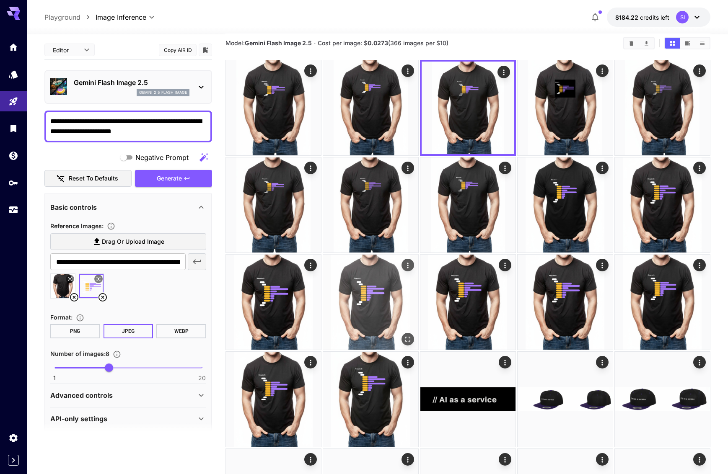
click at [100, 297] on icon at bounding box center [103, 297] width 10 height 10
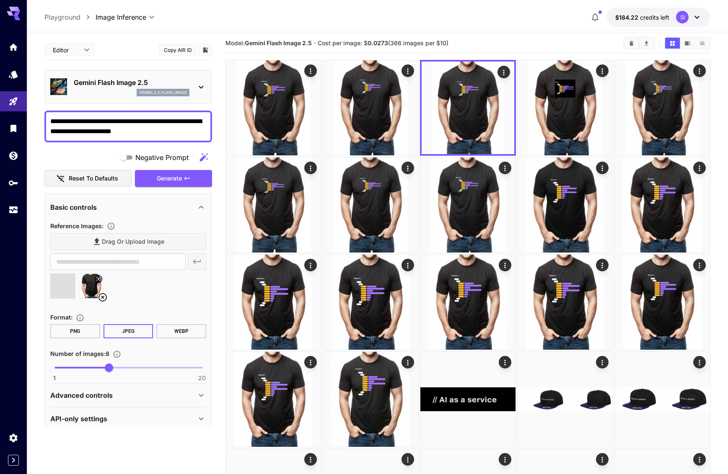
type input "**********"
click at [187, 177] on icon "button" at bounding box center [186, 178] width 7 height 7
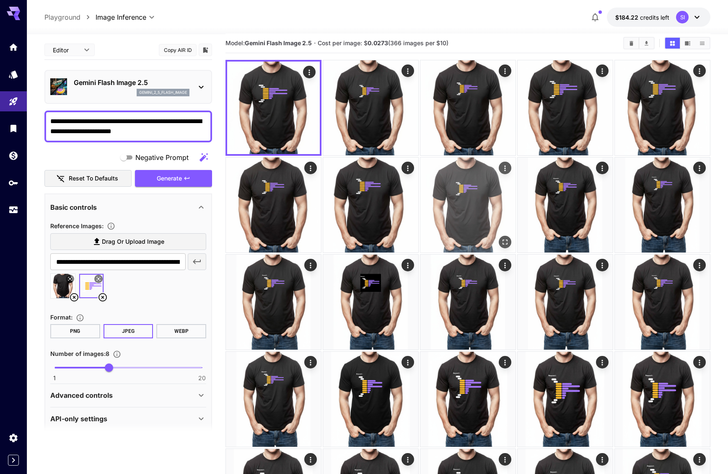
click at [503, 240] on icon "Open in fullscreen" at bounding box center [505, 242] width 8 height 8
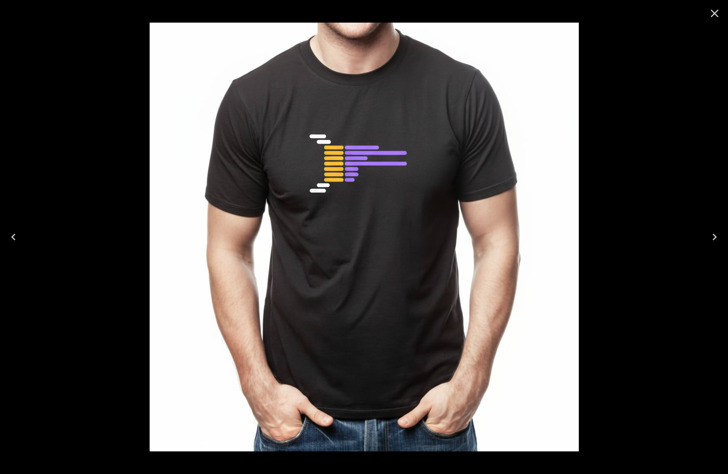
click at [712, 18] on icon "Close" at bounding box center [713, 13] width 13 height 13
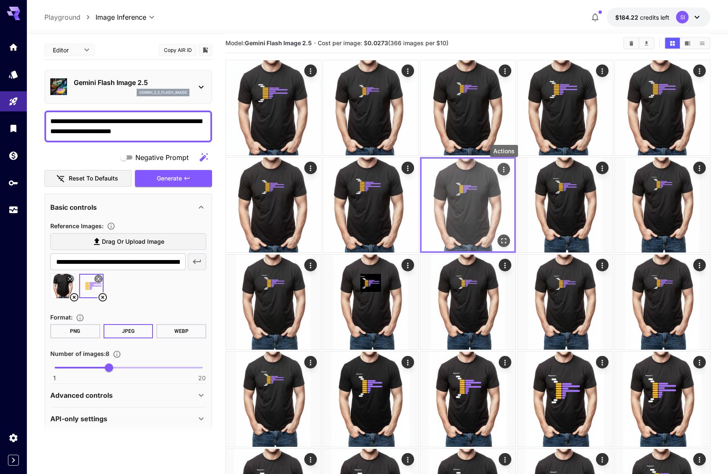
click at [501, 170] on icon "Actions" at bounding box center [503, 169] width 8 height 8
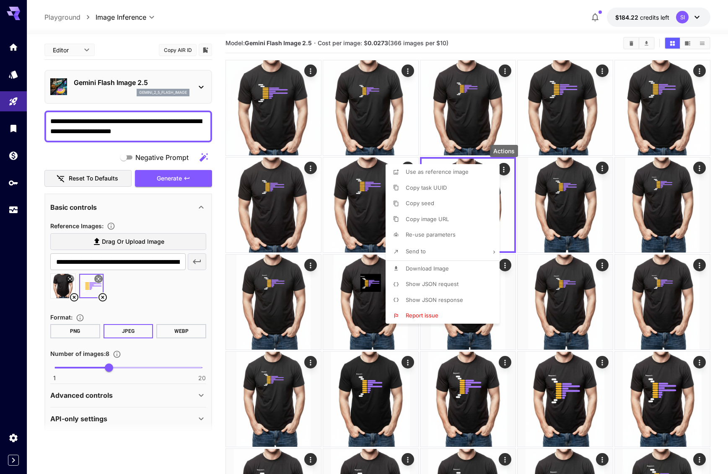
click at [420, 267] on span "Download Image" at bounding box center [426, 268] width 43 height 7
drag, startPoint x: 113, startPoint y: 289, endPoint x: 60, endPoint y: 292, distance: 52.4
click at [112, 289] on div at bounding box center [364, 237] width 728 height 474
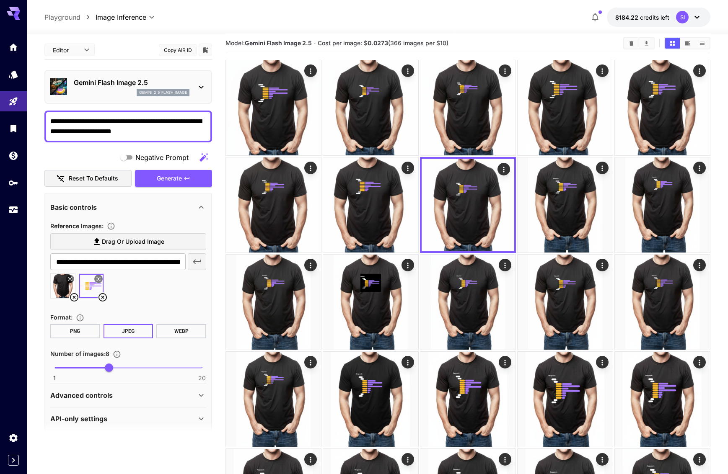
click at [73, 297] on icon at bounding box center [74, 297] width 10 height 10
type input "**********"
click at [168, 180] on span "Generate" at bounding box center [169, 178] width 25 height 10
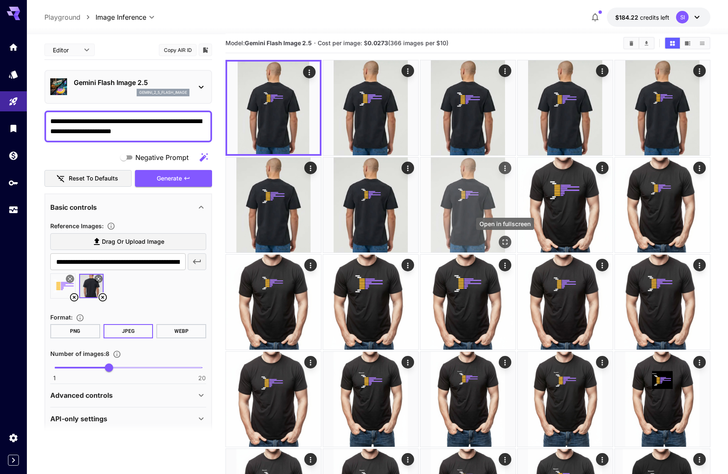
click at [505, 242] on icon "Open in fullscreen" at bounding box center [505, 242] width 8 height 8
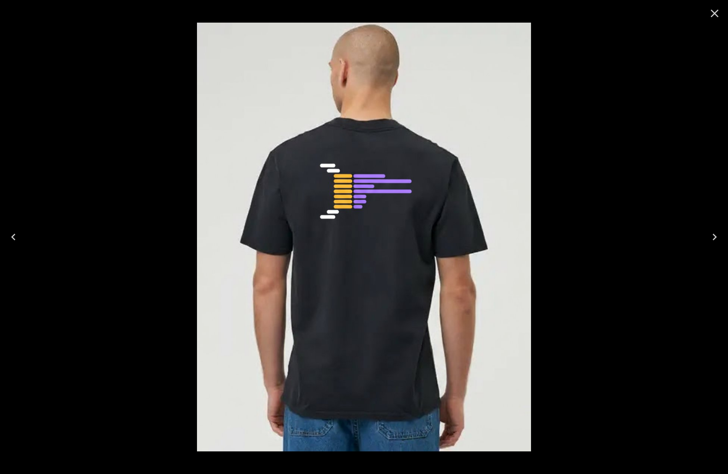
click at [716, 13] on icon "Close" at bounding box center [713, 13] width 13 height 13
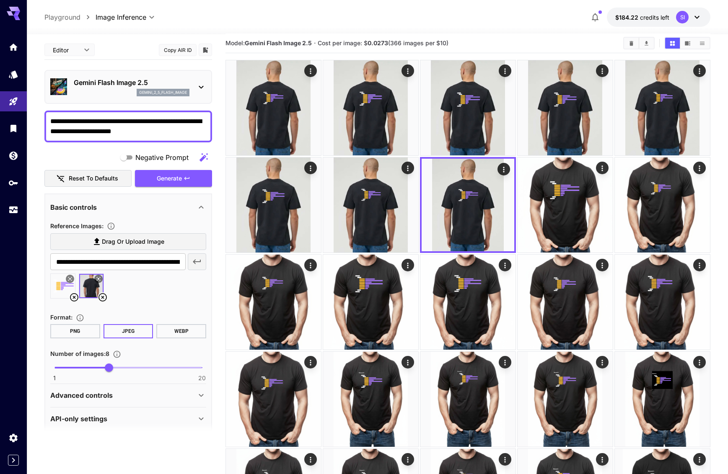
click at [72, 299] on icon at bounding box center [74, 297] width 10 height 10
type input "**********"
click at [184, 177] on icon "button" at bounding box center [186, 178] width 7 height 7
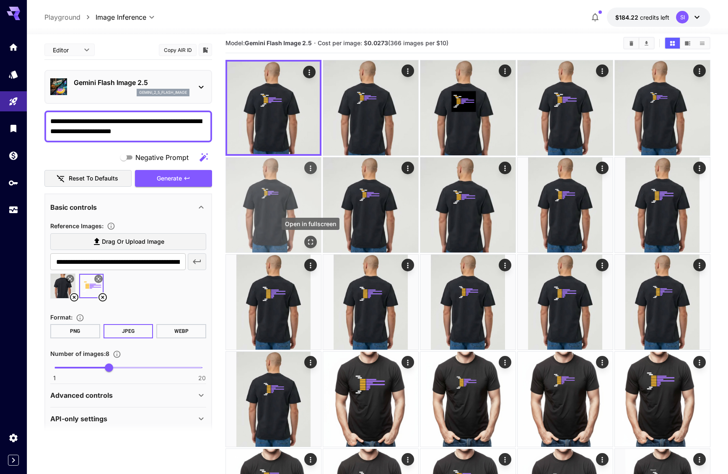
click at [310, 243] on icon "Open in fullscreen" at bounding box center [310, 242] width 8 height 8
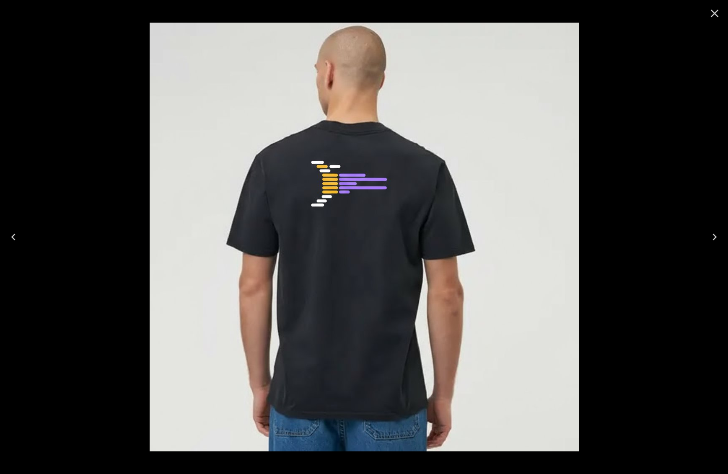
click at [716, 14] on icon "Close" at bounding box center [713, 13] width 13 height 13
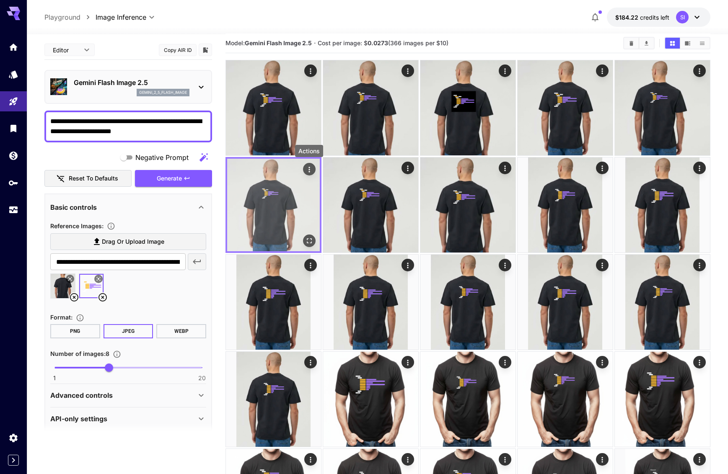
click at [311, 173] on icon "Actions" at bounding box center [309, 169] width 8 height 8
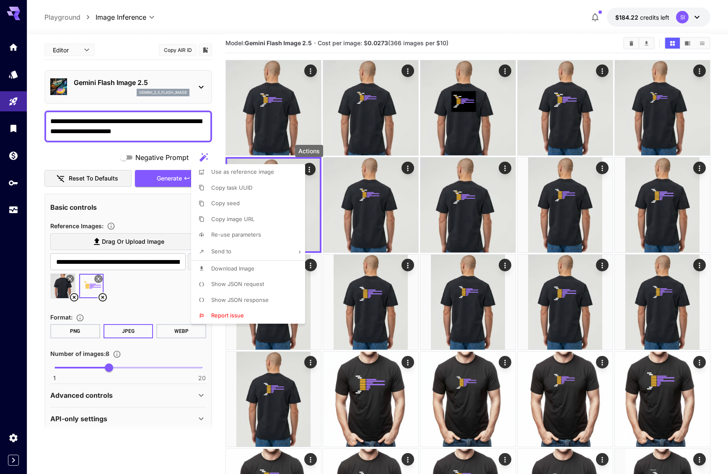
click at [226, 274] on li "Download Image" at bounding box center [250, 269] width 119 height 16
